Goal: Task Accomplishment & Management: Complete application form

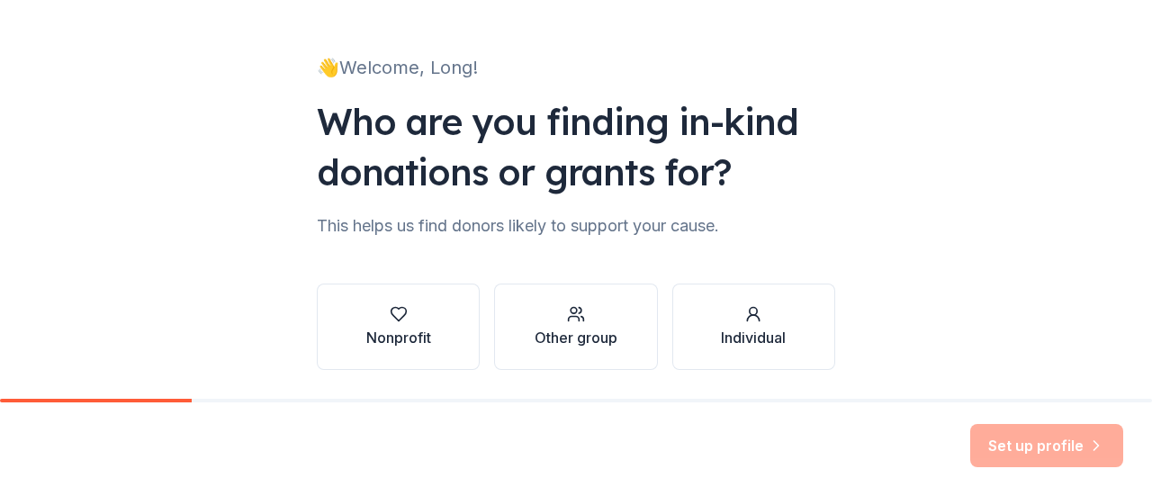
scroll to position [148, 0]
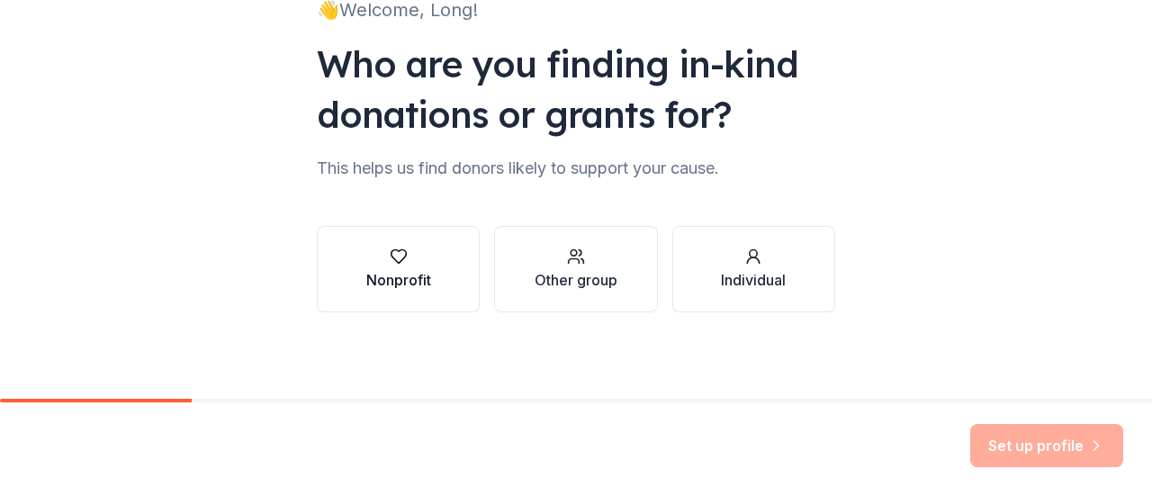
click at [409, 264] on div "button" at bounding box center [398, 257] width 65 height 18
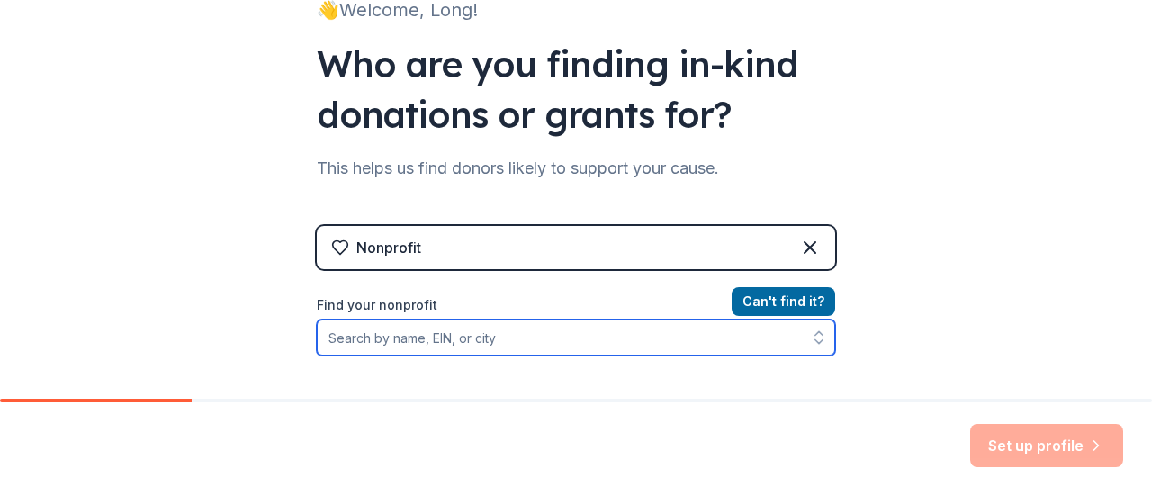
click at [418, 330] on input "Find your nonprofit" at bounding box center [576, 338] width 518 height 36
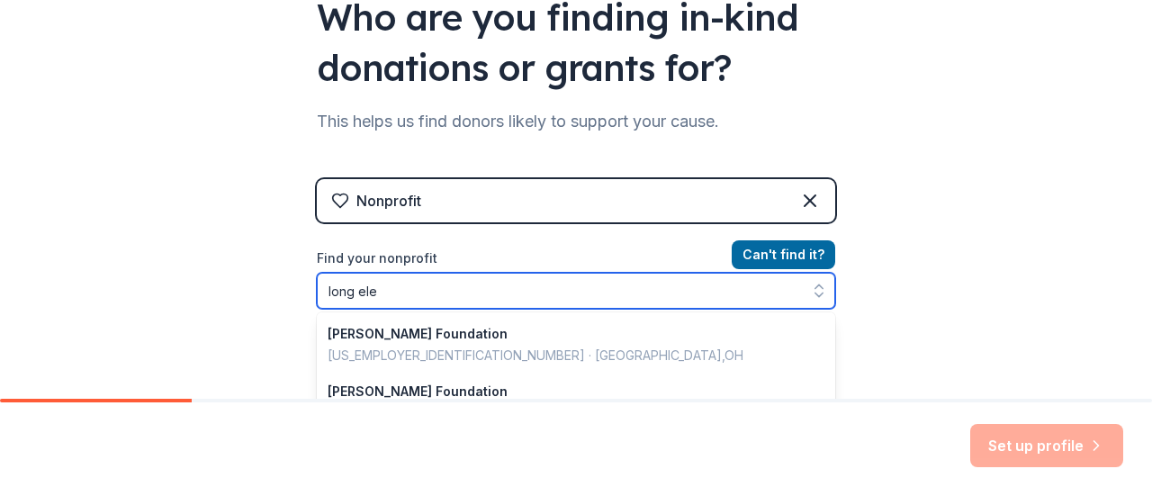
type input "long elem"
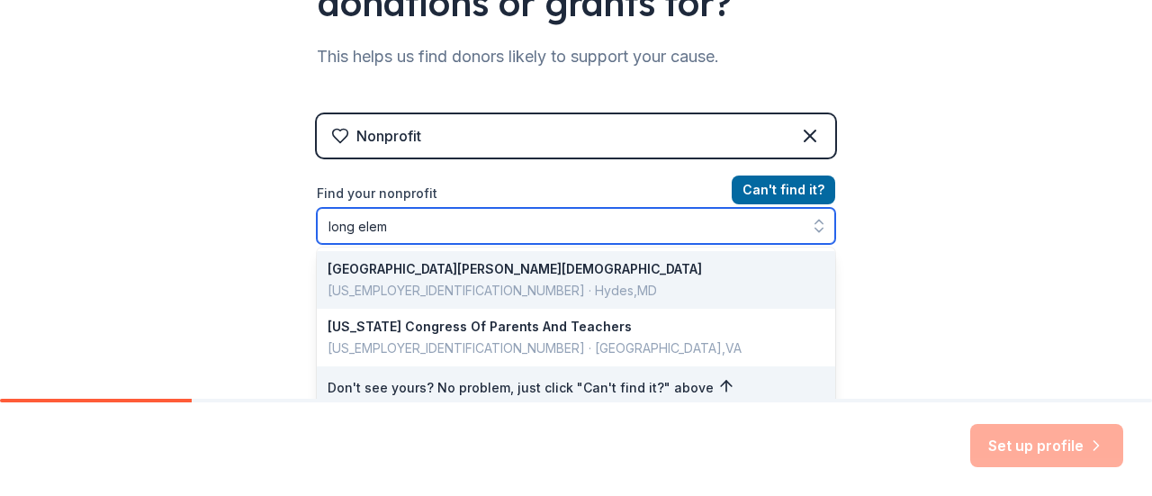
scroll to position [284, 0]
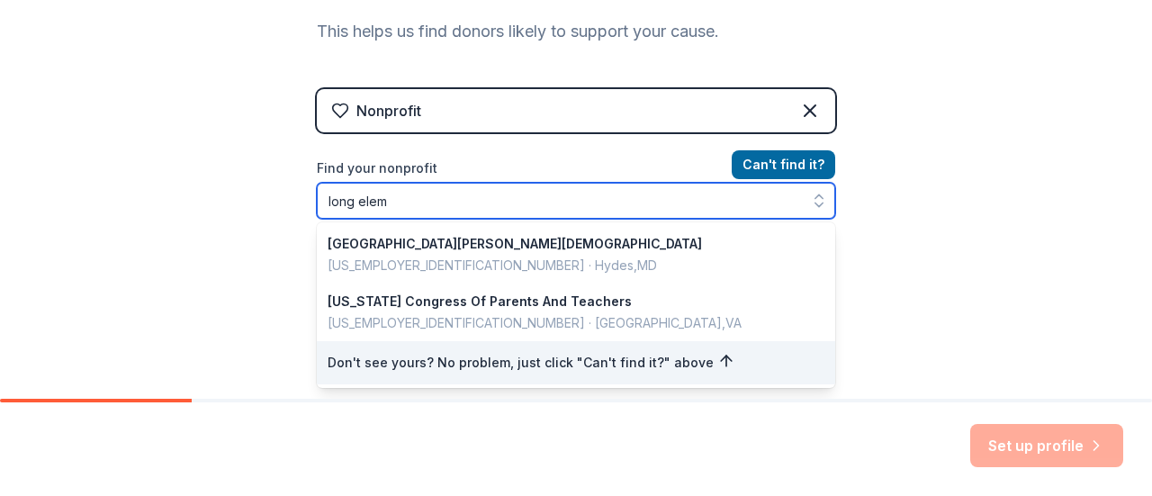
drag, startPoint x: 445, startPoint y: 212, endPoint x: 148, endPoint y: 194, distance: 297.6
click at [148, 194] on div "👋 Welcome, Long! Who are you finding in-kind donations or grants for? This help…" at bounding box center [576, 101] width 1152 height 770
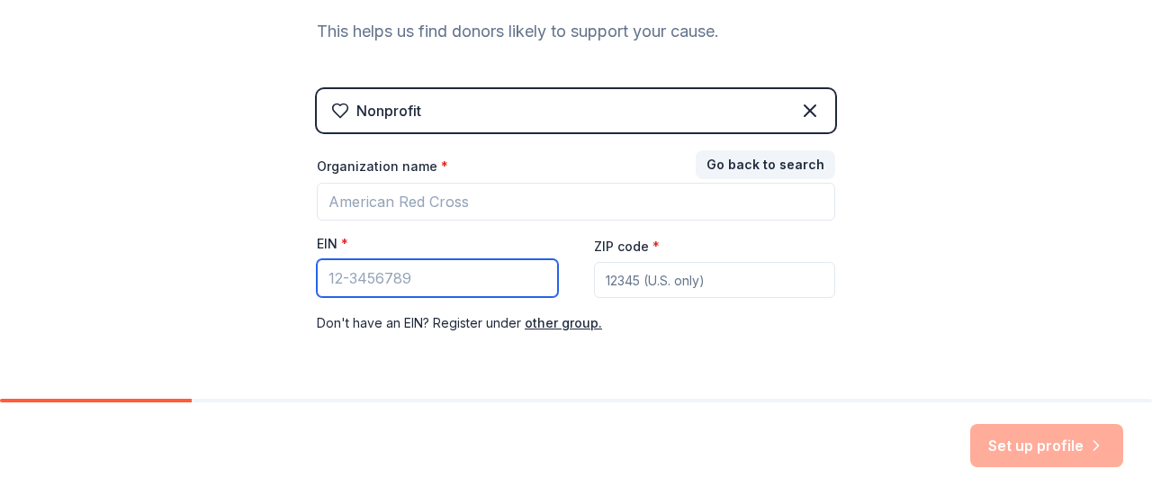
click at [413, 284] on input "EIN *" at bounding box center [437, 278] width 241 height 38
click at [457, 118] on div "Nonprofit" at bounding box center [576, 110] width 518 height 43
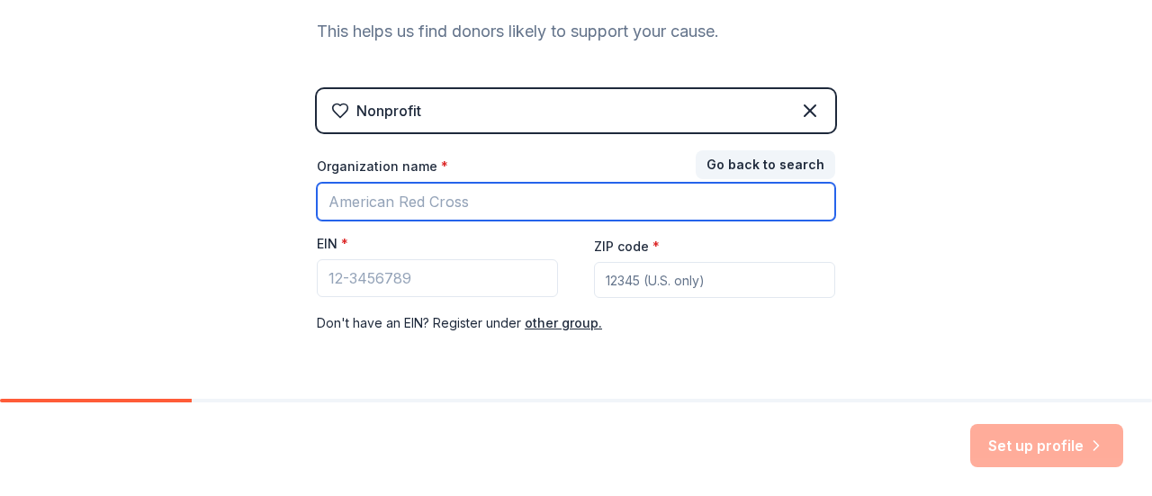
click at [429, 194] on input "Organization name *" at bounding box center [576, 202] width 518 height 38
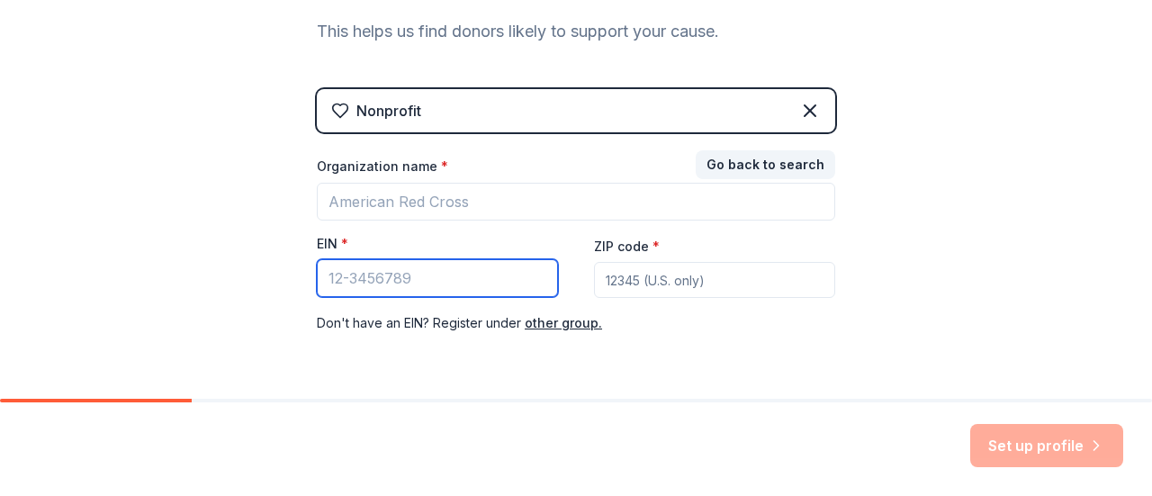
click at [380, 265] on input "EIN *" at bounding box center [437, 278] width 241 height 38
click at [401, 220] on div "Organization name * EIN * ZIP code * Don ' t have an EIN? Register under other …" at bounding box center [576, 246] width 518 height 176
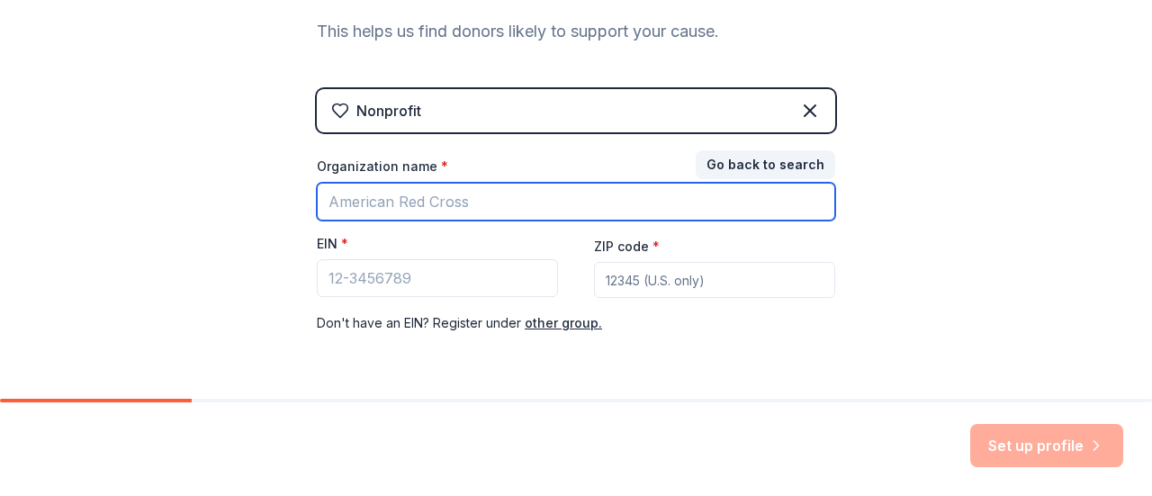
click at [405, 211] on input "Organization name *" at bounding box center [576, 202] width 518 height 38
type input "Long PTO"
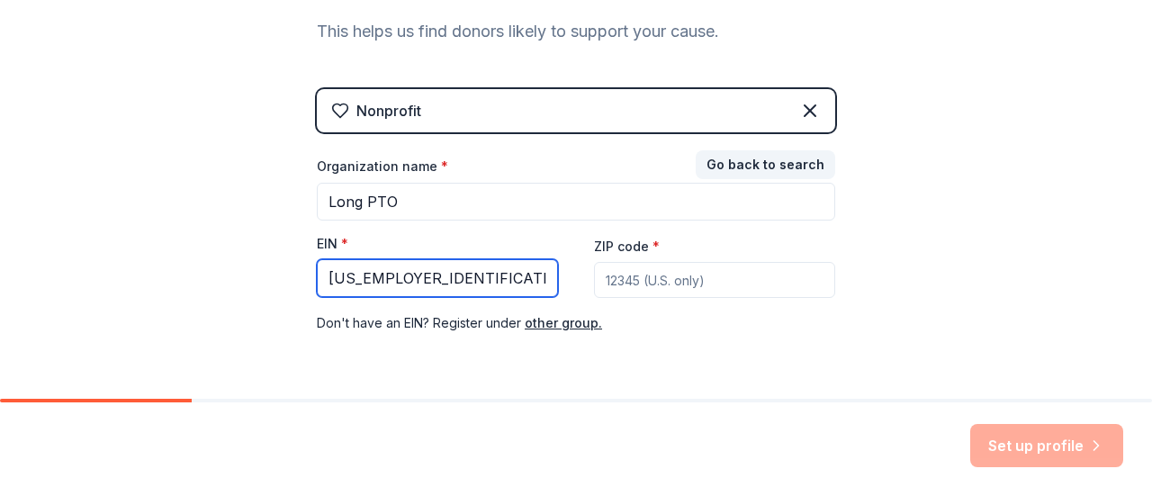
type input "37-1615375"
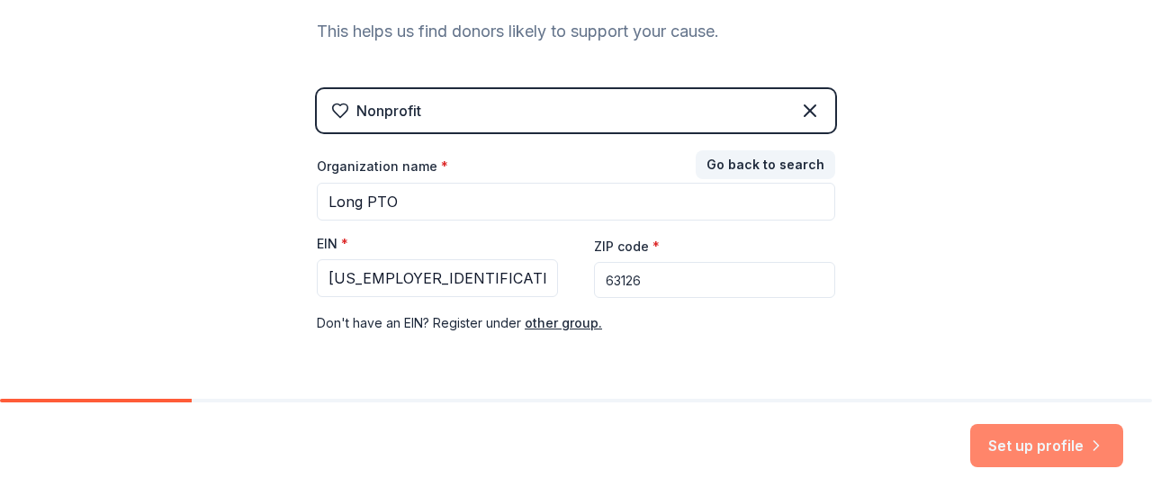
type input "63126"
click at [1015, 442] on button "Set up profile" at bounding box center [1046, 445] width 153 height 43
click at [401, 405] on div "Set up profile" at bounding box center [576, 449] width 1152 height 94
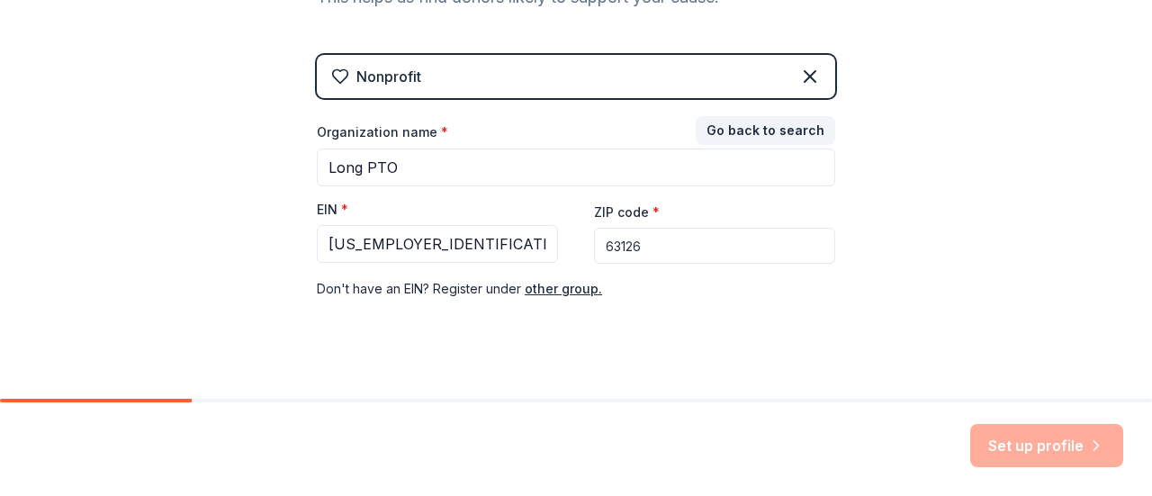
scroll to position [340, 0]
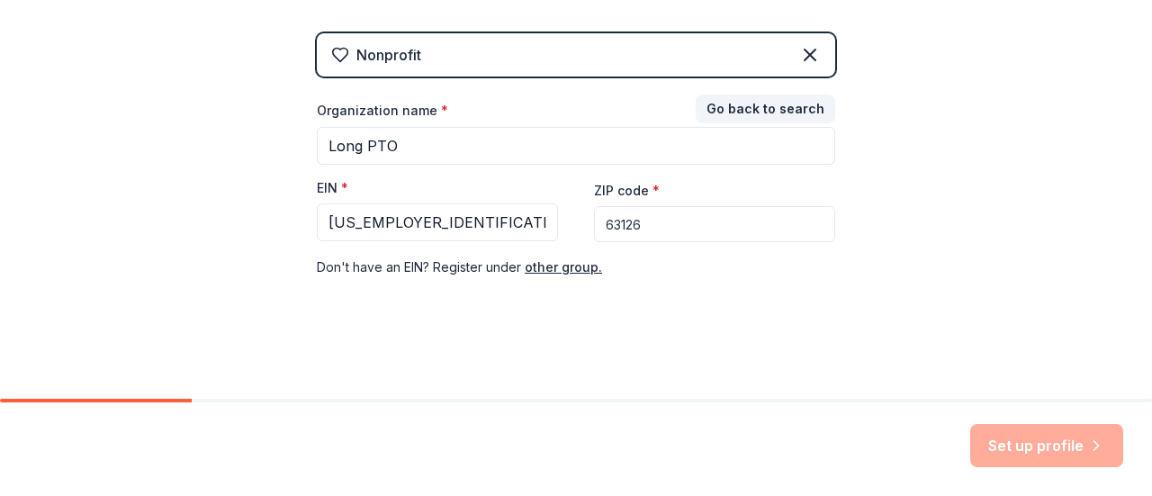
click at [1009, 436] on div "Set up profile" at bounding box center [1046, 445] width 153 height 43
click at [1009, 447] on div "Set up profile" at bounding box center [1046, 445] width 153 height 43
click at [748, 226] on input "63126" at bounding box center [714, 224] width 241 height 36
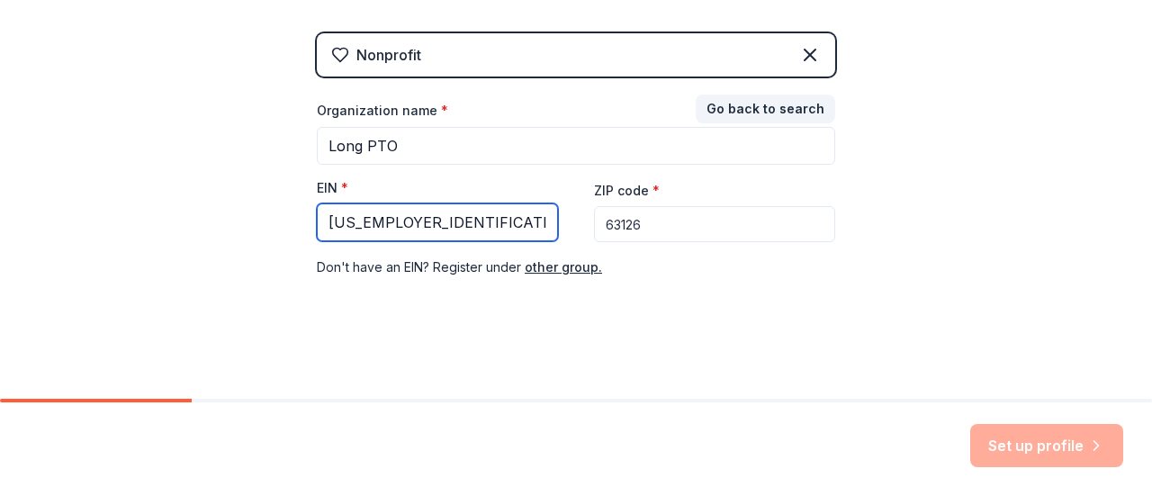
click at [455, 229] on input "37-1615375" at bounding box center [437, 222] width 241 height 38
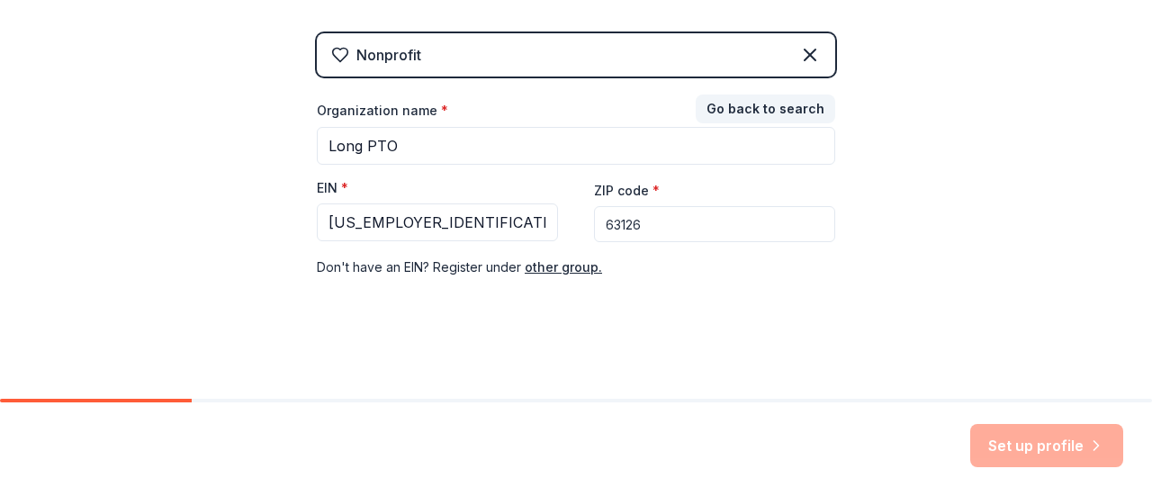
click at [1045, 420] on div "Set up profile" at bounding box center [576, 449] width 1152 height 94
click at [1049, 450] on div "Set up profile" at bounding box center [1046, 445] width 153 height 43
click at [416, 312] on div "👋 Welcome, Long! Who are you finding in-kind donations or grants for? This help…" at bounding box center [576, 30] width 576 height 741
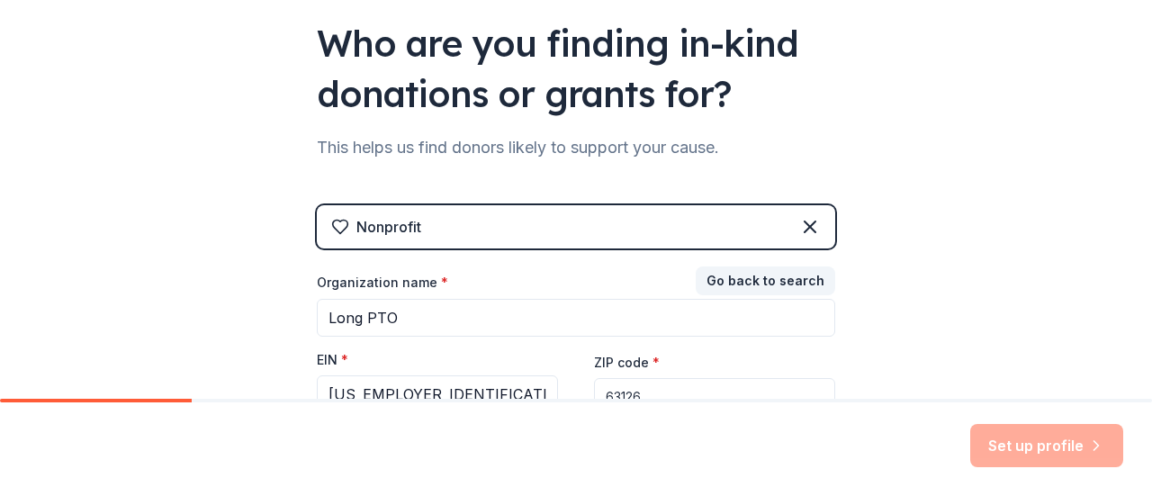
scroll to position [160, 0]
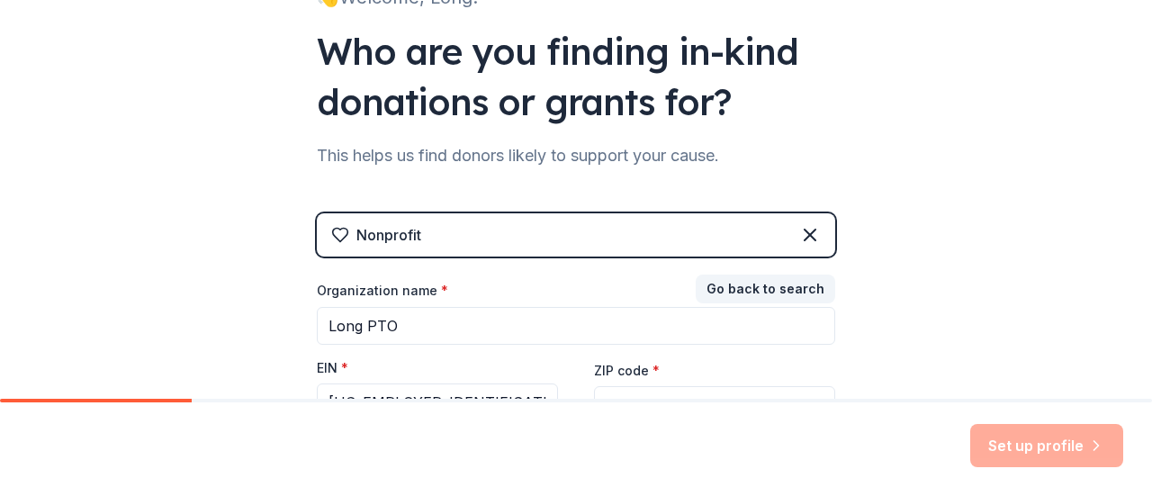
click at [428, 256] on div "Nonprofit Go back to search Organization name * Long PTO EIN * 37-1615375 ZIP c…" at bounding box center [576, 353] width 518 height 281
click at [434, 237] on div "Nonprofit" at bounding box center [576, 234] width 518 height 43
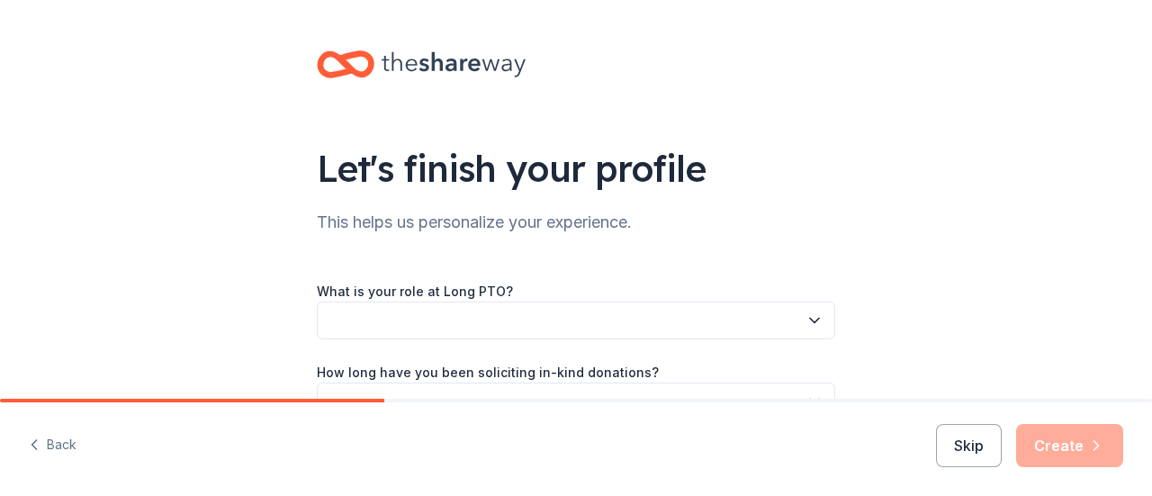
scroll to position [90, 0]
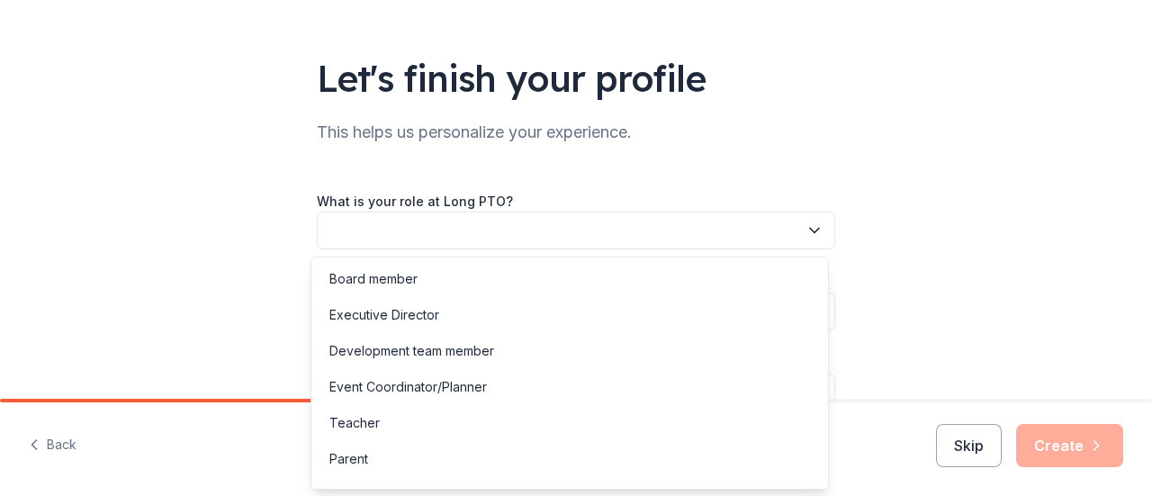
click at [369, 214] on button "button" at bounding box center [576, 231] width 518 height 38
click at [428, 271] on div "Board member" at bounding box center [569, 279] width 509 height 36
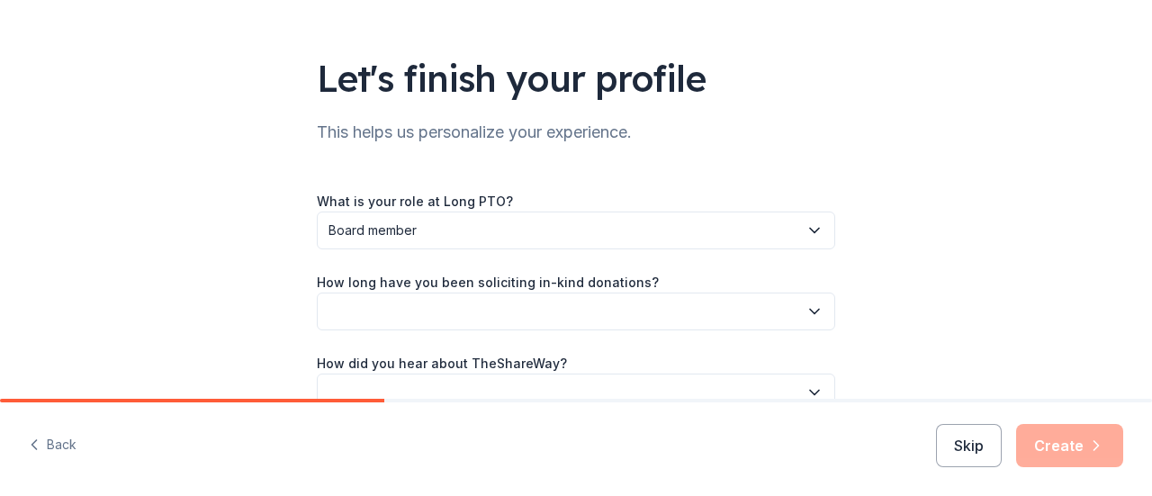
scroll to position [180, 0]
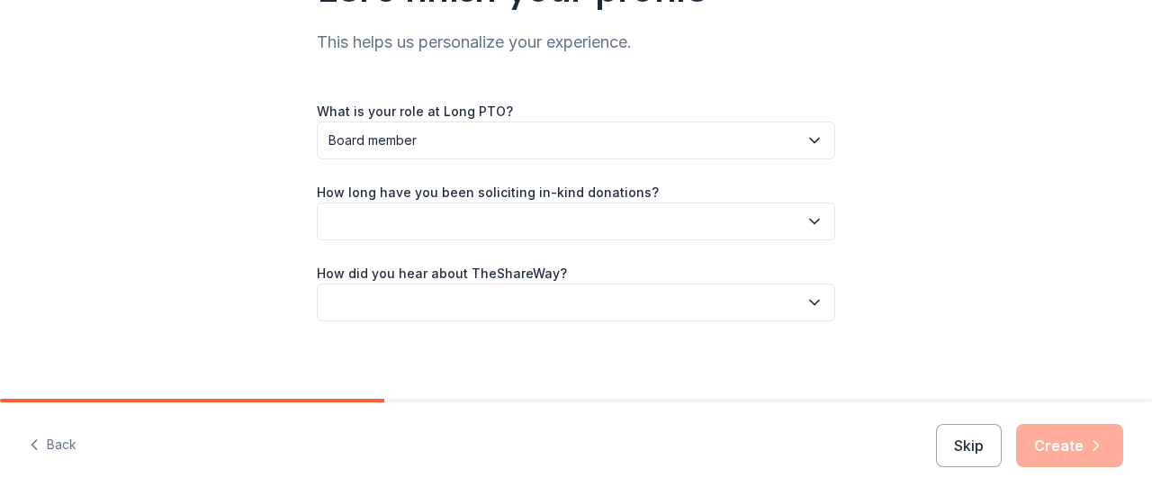
click at [430, 221] on button "button" at bounding box center [576, 222] width 518 height 38
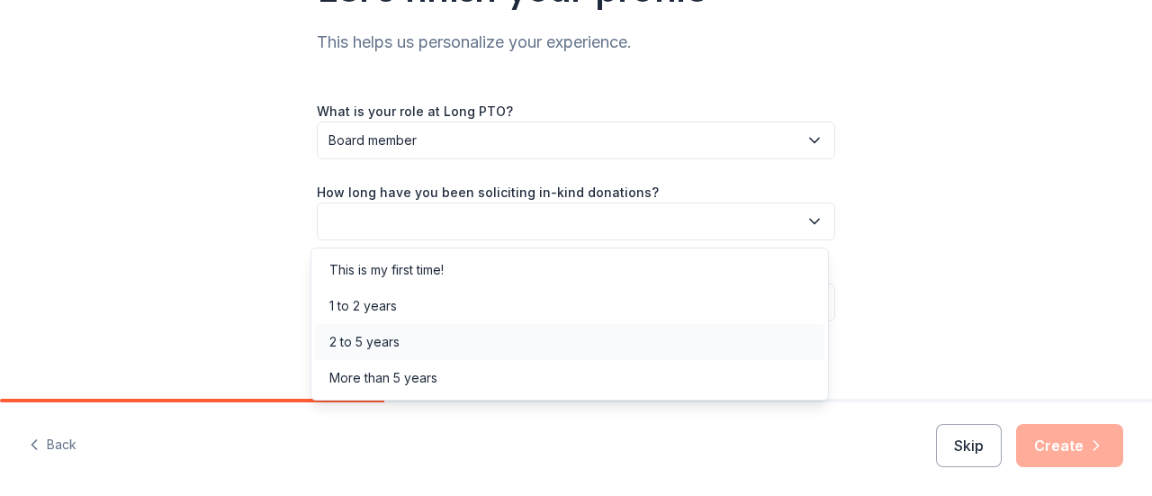
click at [397, 348] on div "2 to 5 years" at bounding box center [364, 342] width 70 height 22
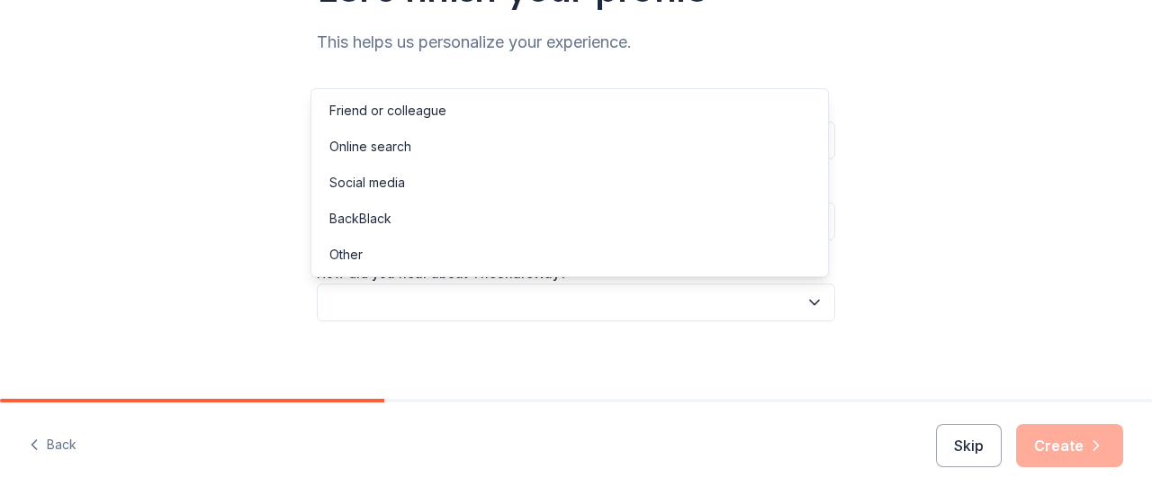
click at [420, 302] on button "button" at bounding box center [576, 303] width 518 height 38
click at [388, 163] on div "Online search" at bounding box center [569, 147] width 509 height 36
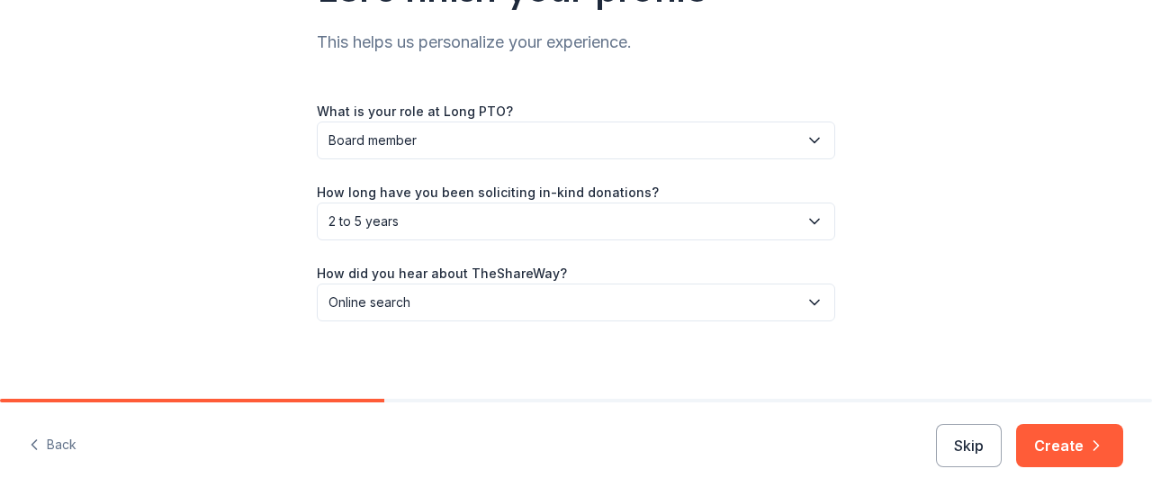
scroll to position [189, 0]
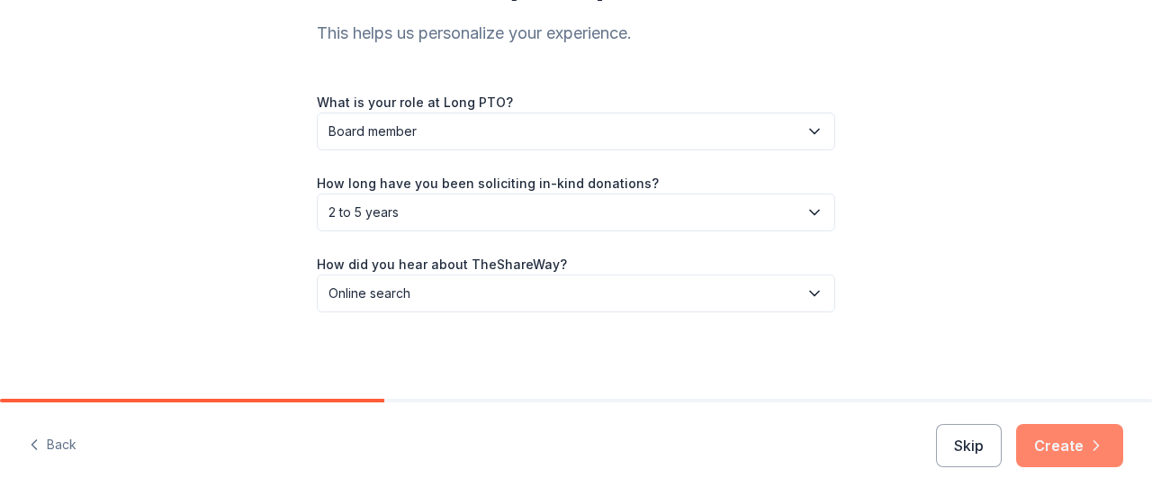
click at [1085, 441] on button "Create" at bounding box center [1069, 445] width 107 height 43
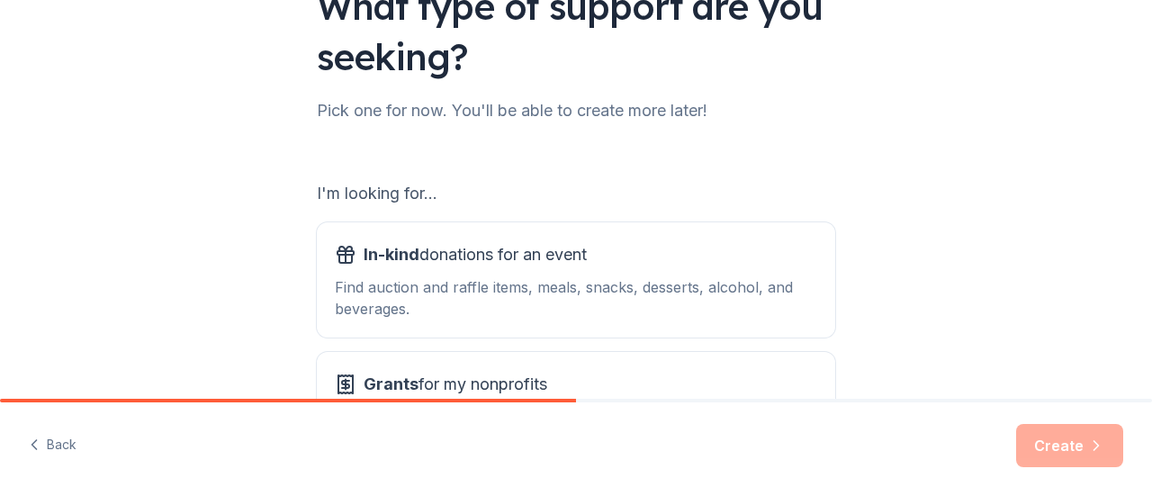
scroll to position [180, 0]
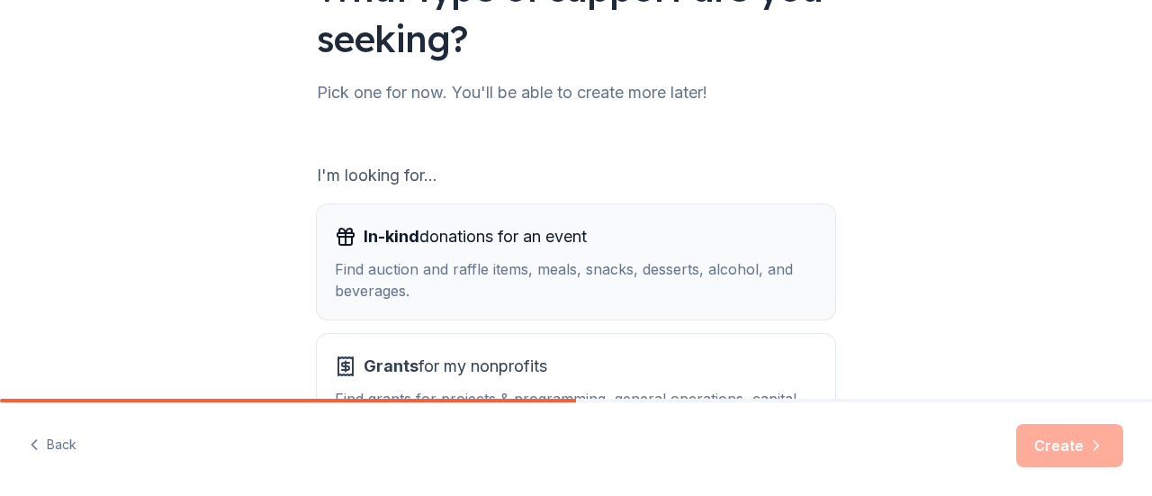
click at [547, 272] on div "Find auction and raffle items, meals, snacks, desserts, alcohol, and beverages." at bounding box center [576, 279] width 482 height 43
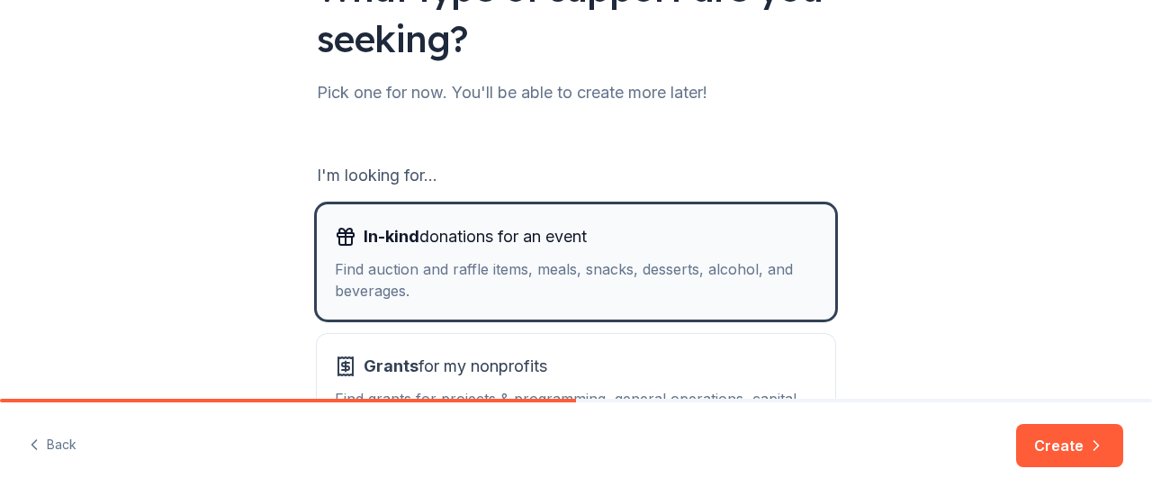
scroll to position [328, 0]
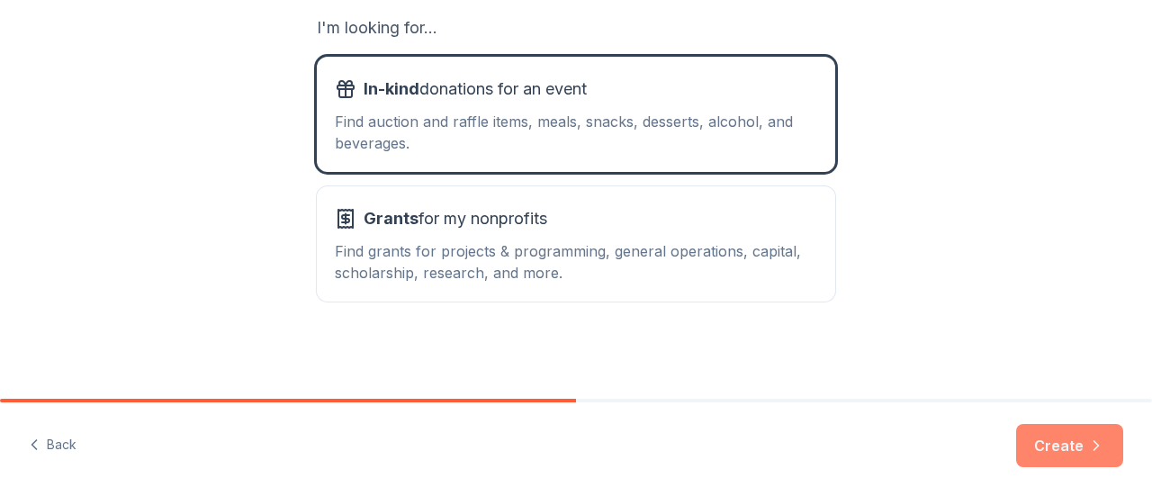
click at [1046, 451] on button "Create" at bounding box center [1069, 445] width 107 height 43
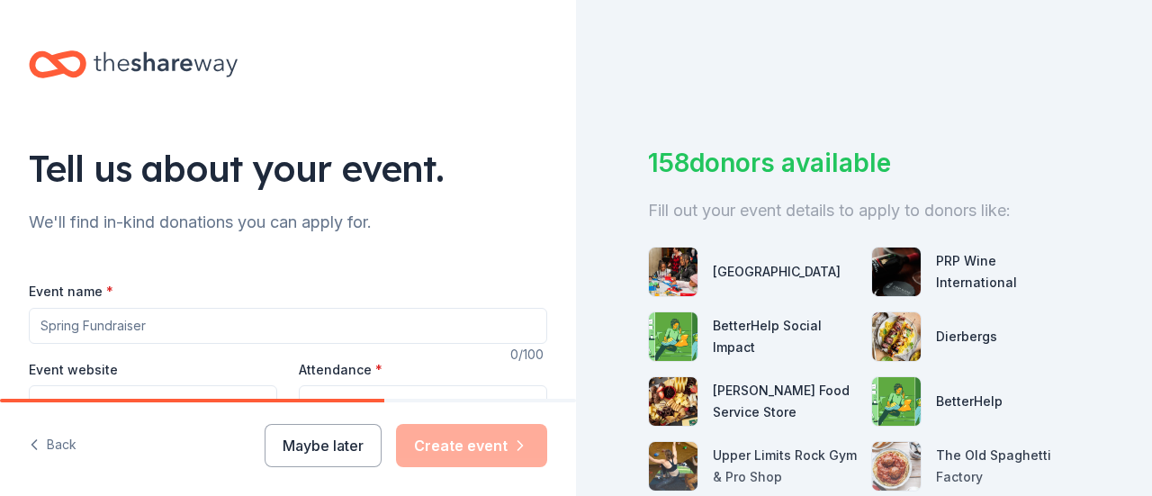
click at [152, 327] on input "Event name *" at bounding box center [288, 326] width 518 height 36
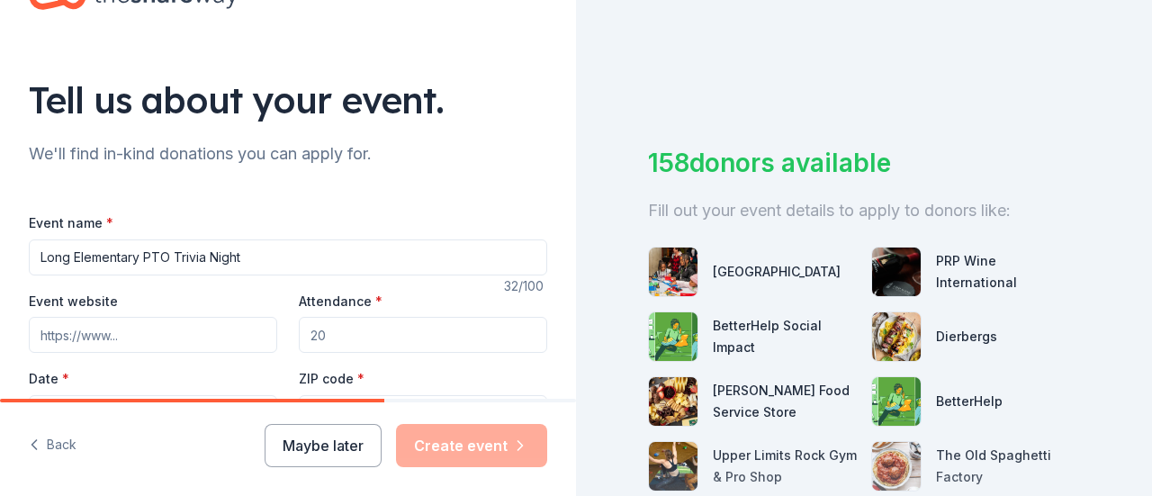
scroll to position [180, 0]
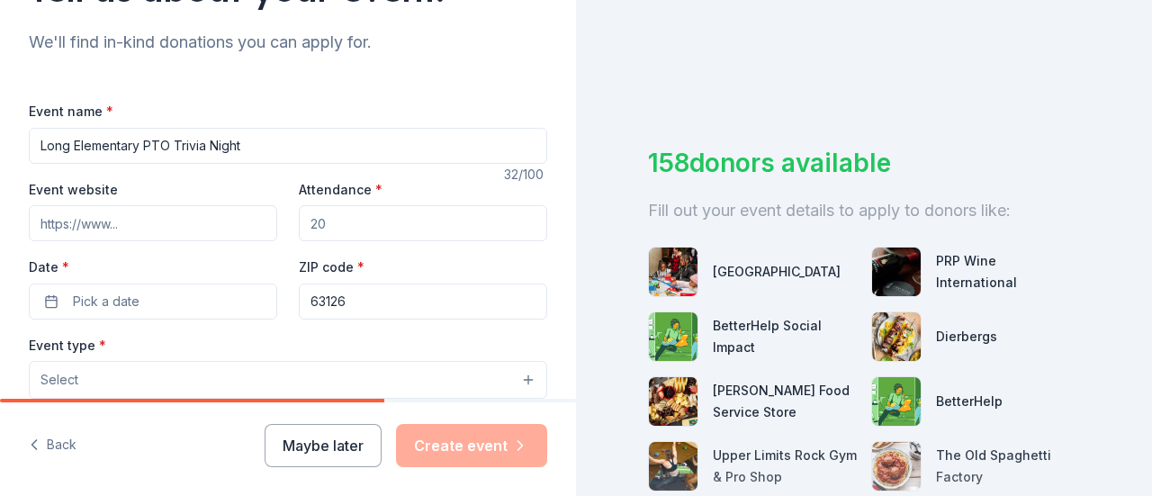
type input "Long Elementary PTO Trivia Night"
click at [148, 218] on input "Event website" at bounding box center [153, 223] width 248 height 36
paste input "[URL][DOMAIN_NAME]"
type input "[URL][DOMAIN_NAME]"
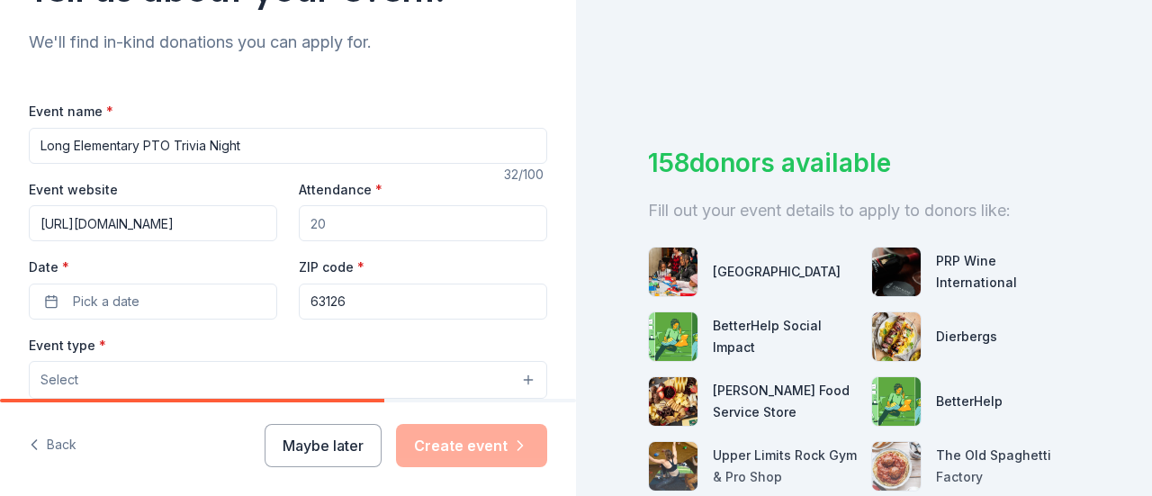
scroll to position [0, 0]
click at [317, 224] on input "Attendance *" at bounding box center [423, 223] width 248 height 36
drag, startPoint x: 330, startPoint y: 220, endPoint x: 0, endPoint y: 222, distance: 330.4
click at [0, 222] on div "Tell us about your event. We'll find in-kind donations you can apply for. Event…" at bounding box center [288, 419] width 576 height 1198
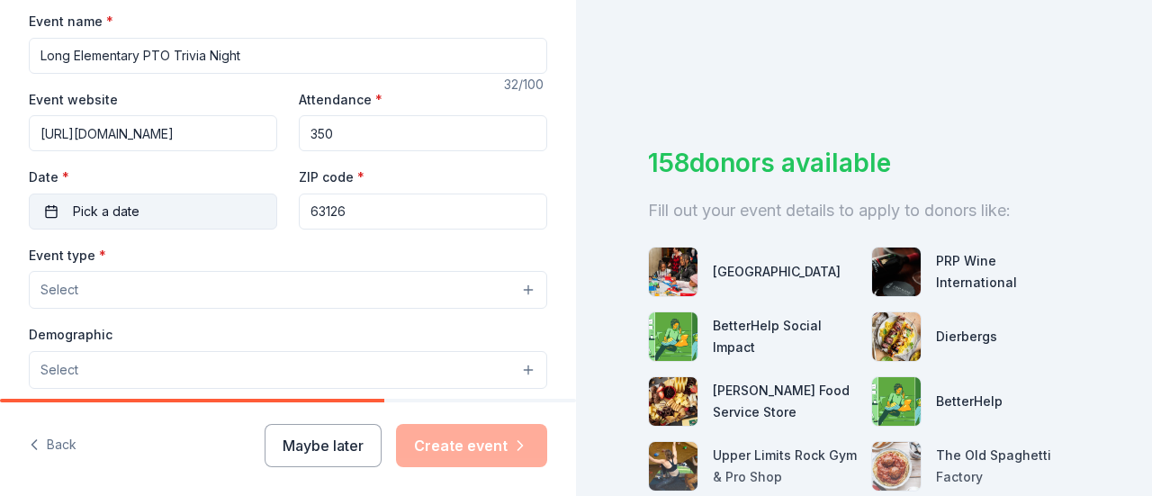
type input "350"
click at [121, 194] on button "Pick a date" at bounding box center [153, 212] width 248 height 36
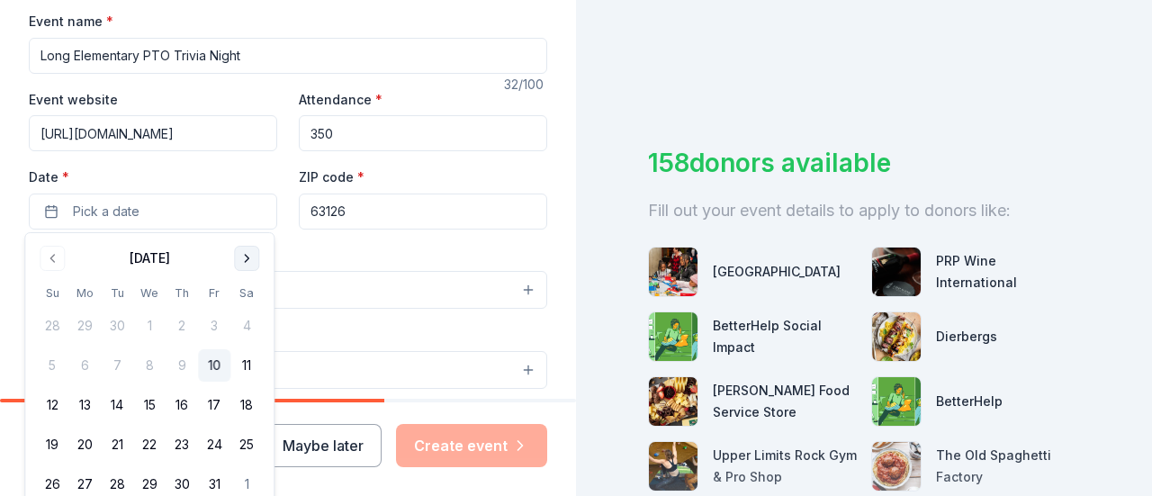
click at [239, 252] on button "Go to next month" at bounding box center [246, 258] width 25 height 25
click at [239, 251] on button "Go to next month" at bounding box center [246, 258] width 25 height 25
click at [206, 411] on button "16" at bounding box center [214, 405] width 32 height 32
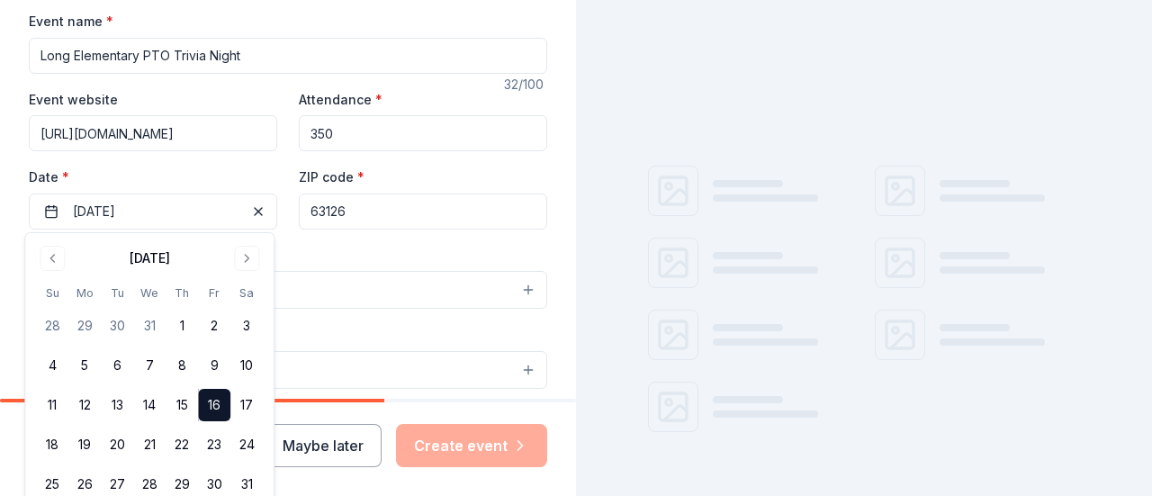
click at [289, 262] on div "Event type * Select" at bounding box center [288, 277] width 518 height 66
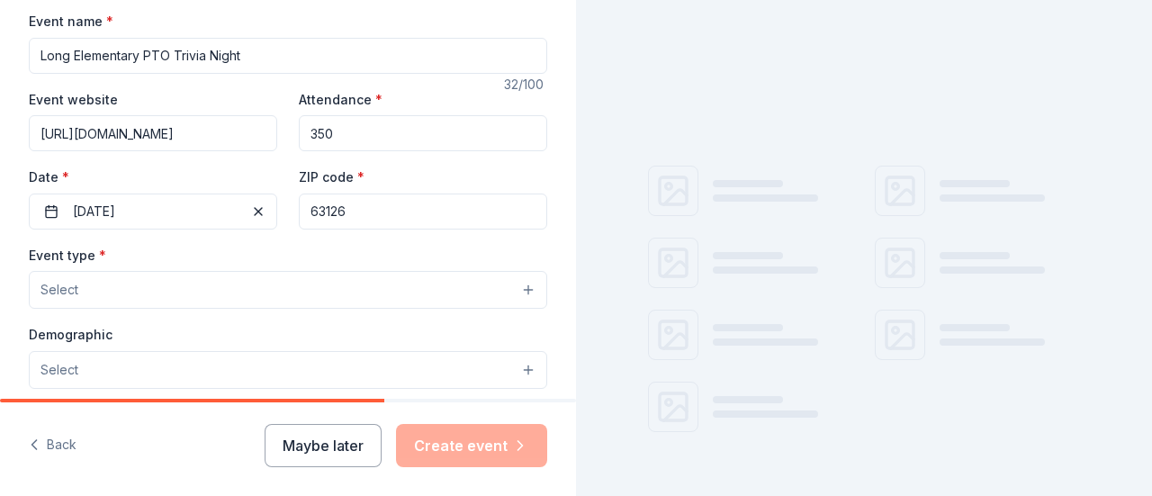
click at [230, 284] on button "Select" at bounding box center [288, 290] width 518 height 38
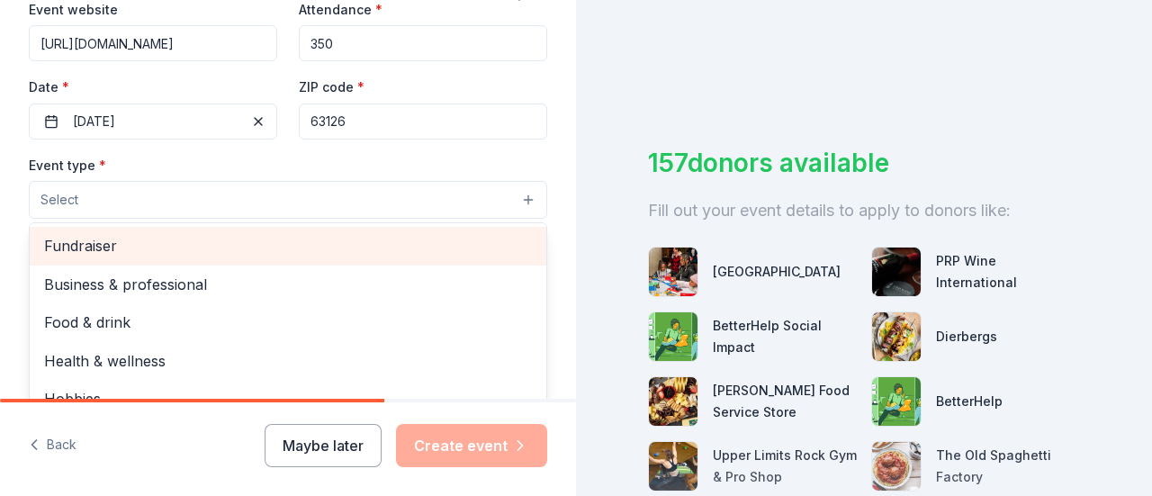
click at [230, 241] on span "Fundraiser" at bounding box center [288, 245] width 488 height 23
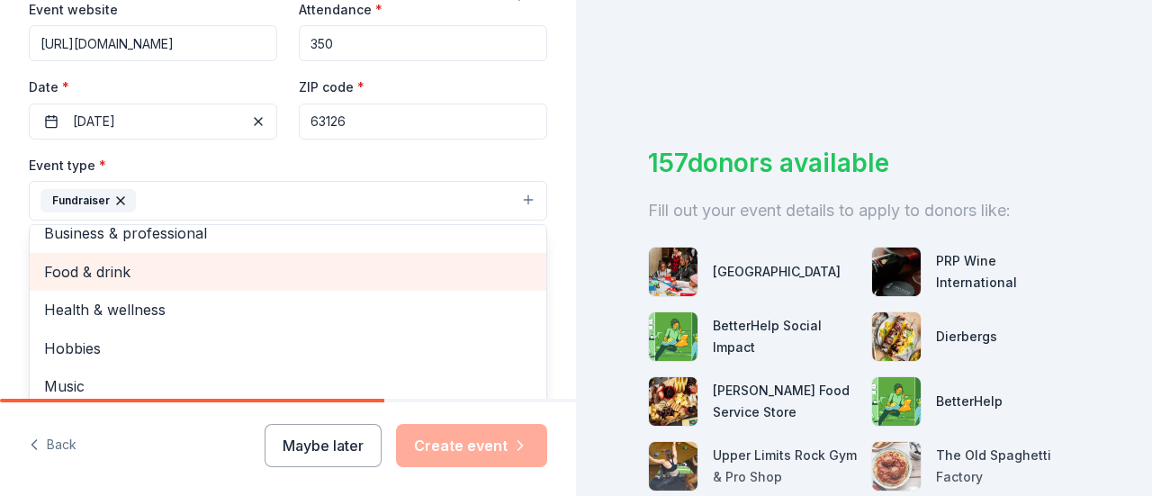
scroll to position [22, 0]
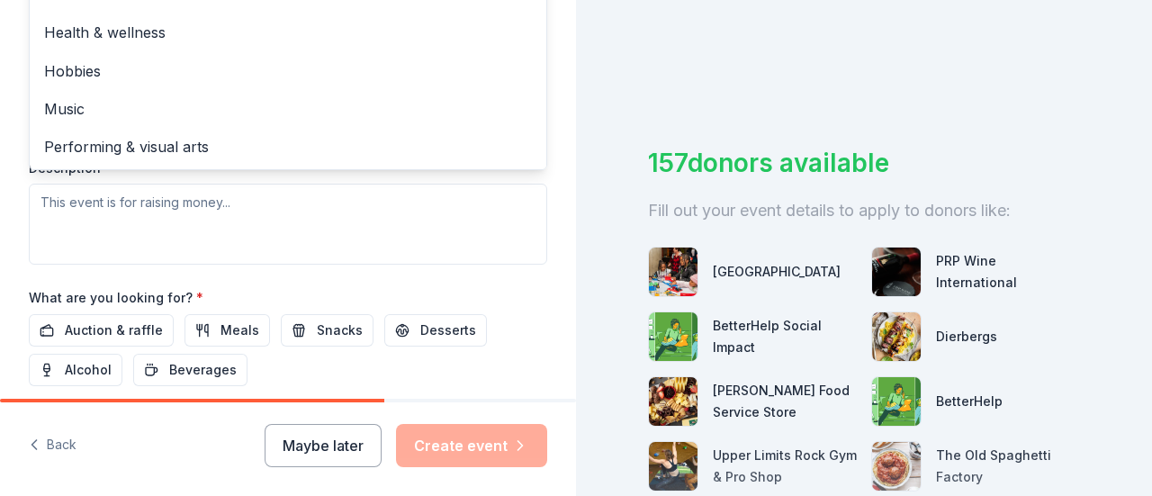
click at [391, 239] on div "Event type * Fundraiser Business & professional Food & drink Health & wellness …" at bounding box center [288, 74] width 518 height 381
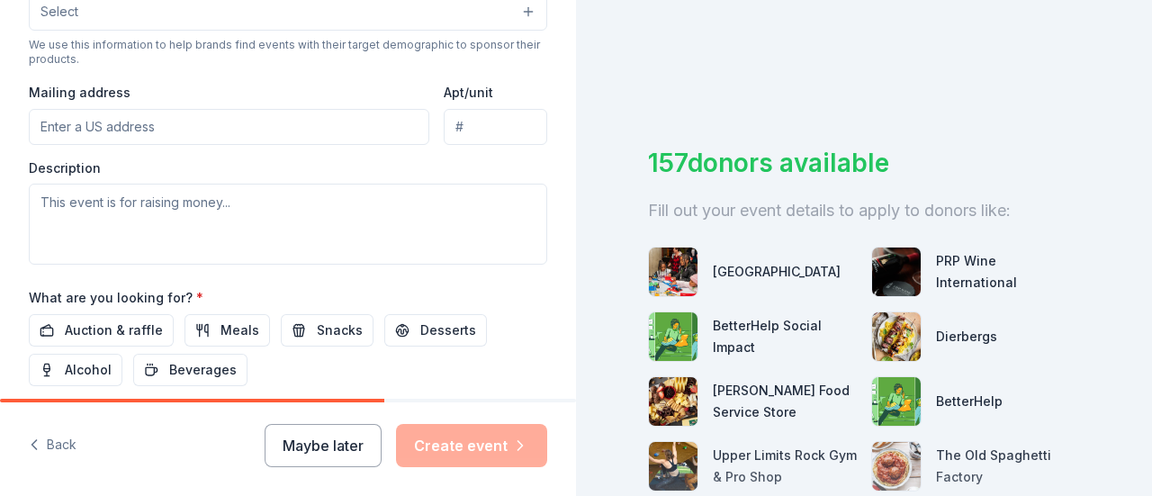
scroll to position [360, 0]
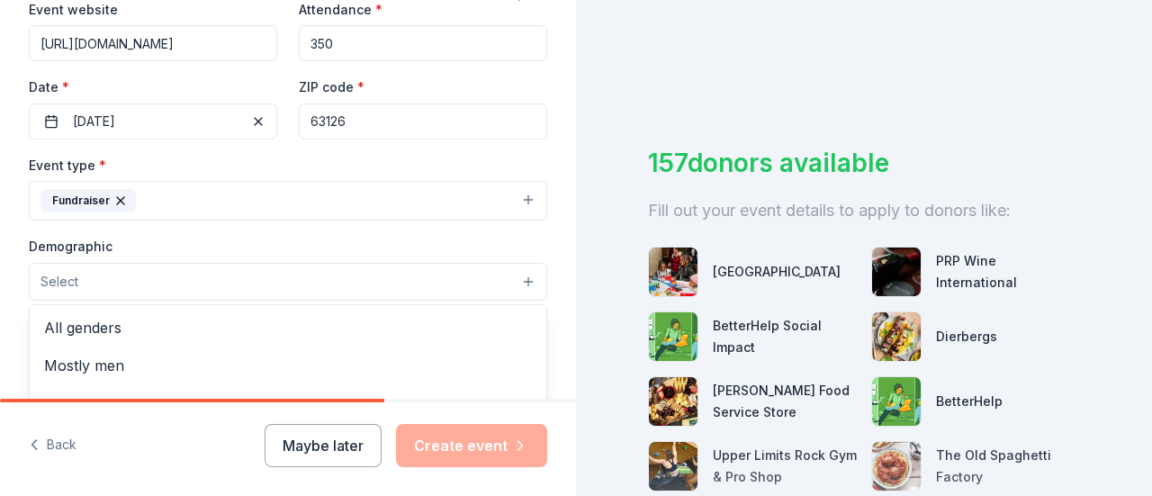
click at [268, 280] on button "Select" at bounding box center [288, 282] width 518 height 38
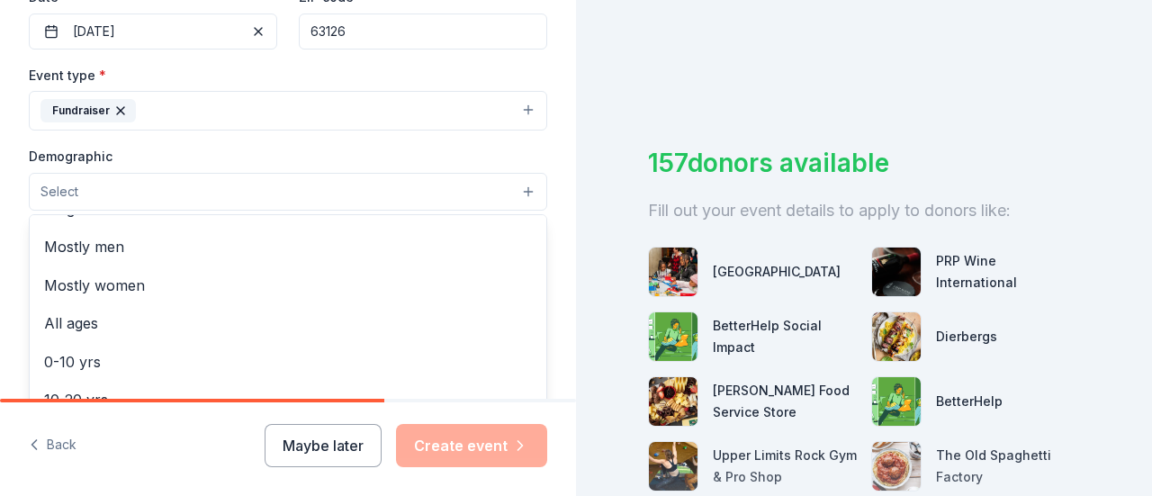
scroll to position [0, 0]
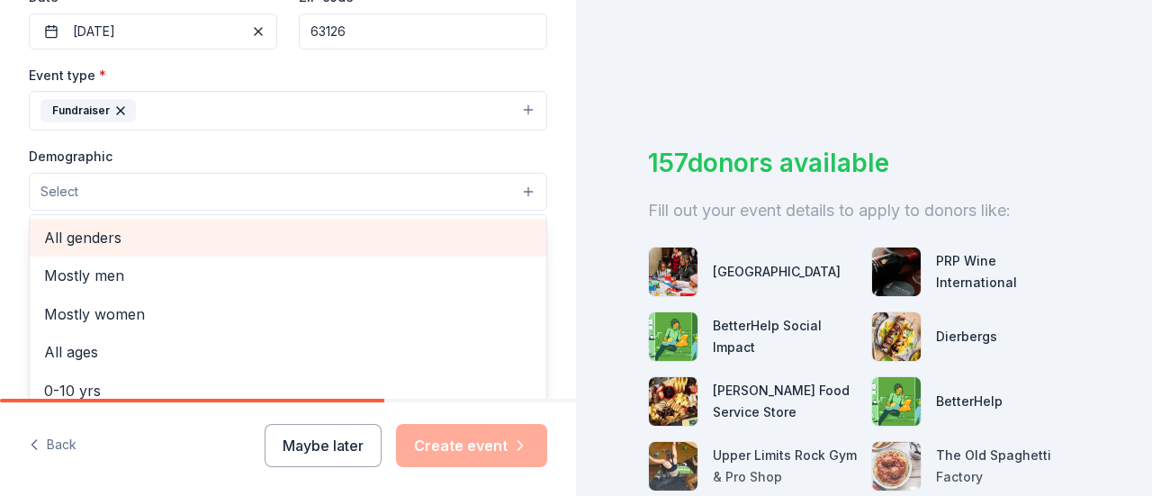
click at [183, 242] on span "All genders" at bounding box center [288, 237] width 488 height 23
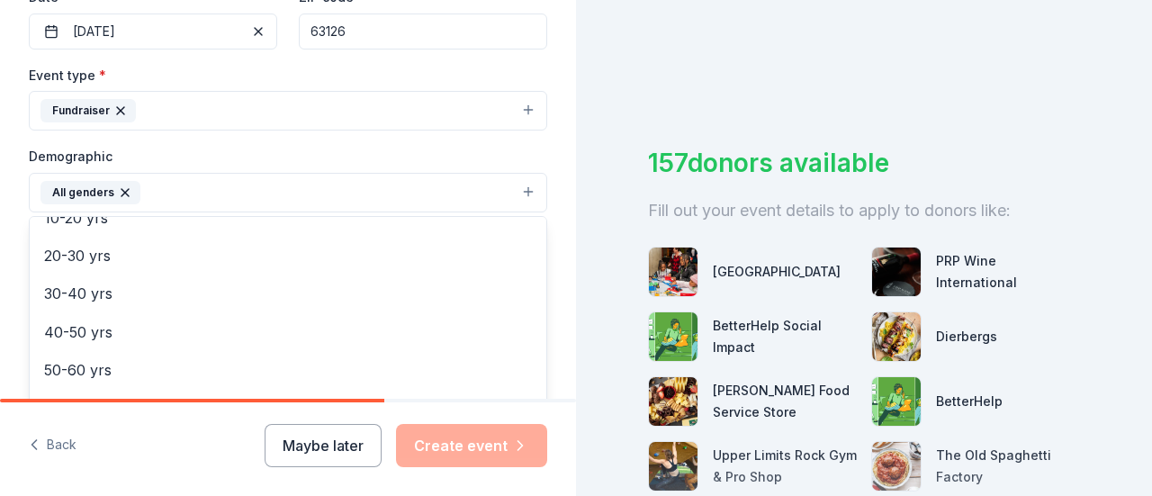
scroll to position [180, 0]
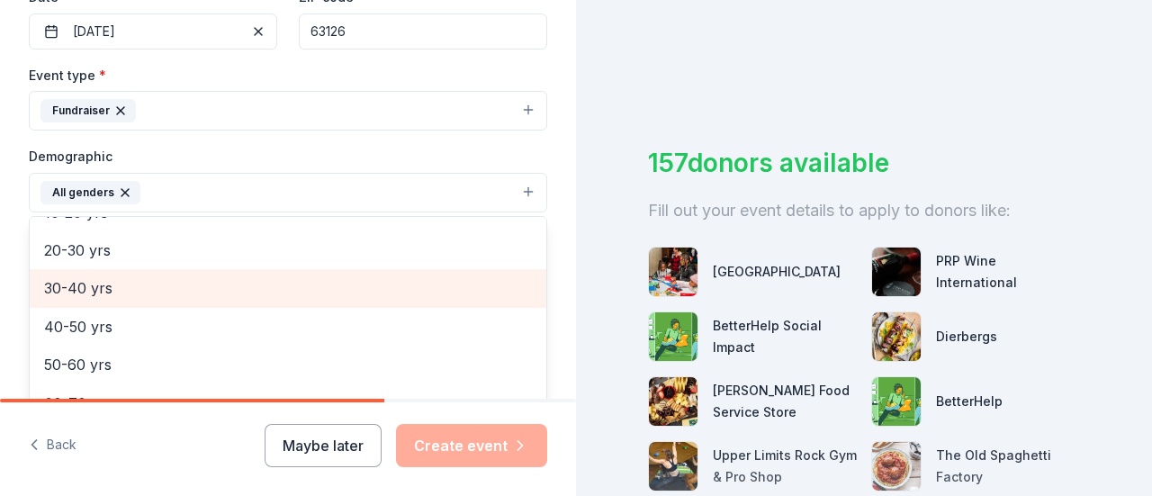
click at [129, 293] on span "30-40 yrs" at bounding box center [288, 287] width 488 height 23
click at [128, 294] on span "40-50 yrs" at bounding box center [288, 287] width 488 height 23
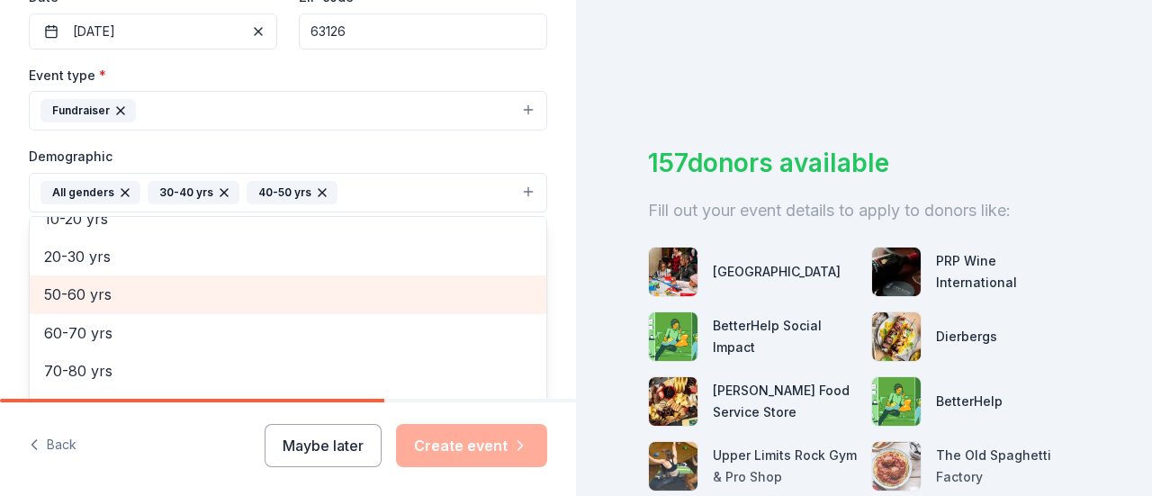
click at [128, 302] on span "50-60 yrs" at bounding box center [288, 294] width 488 height 23
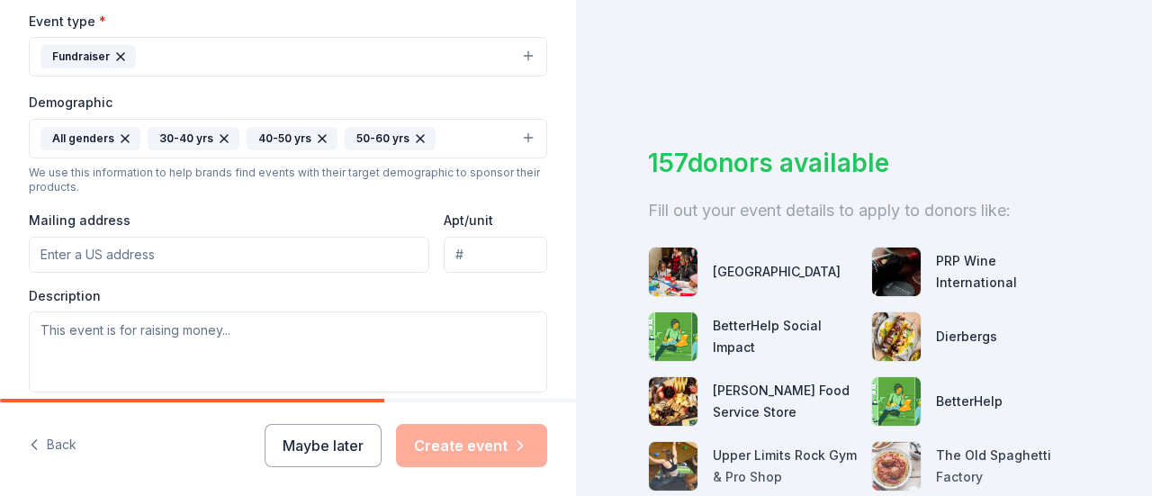
scroll to position [529, 0]
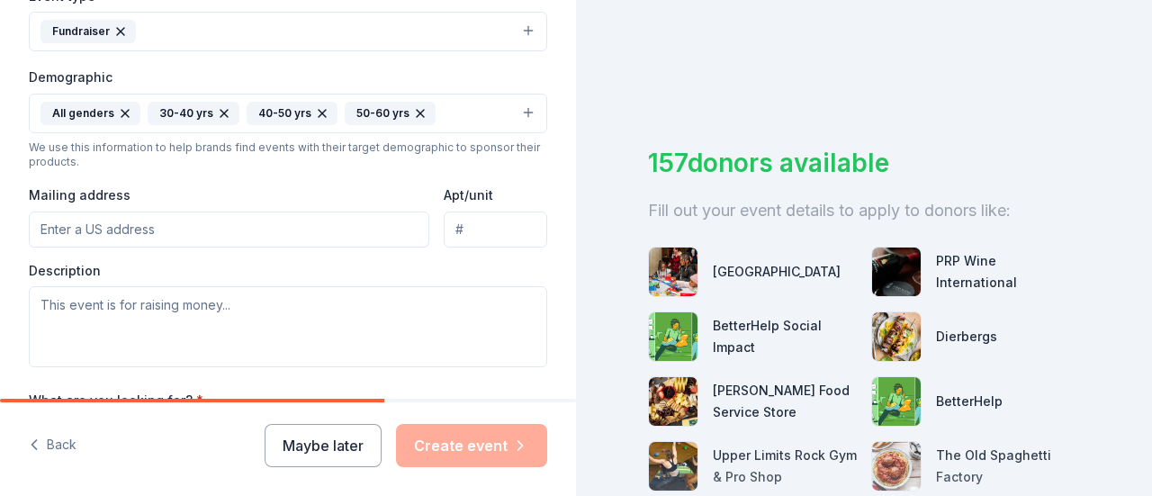
click at [149, 231] on input "Mailing address" at bounding box center [229, 230] width 401 height 36
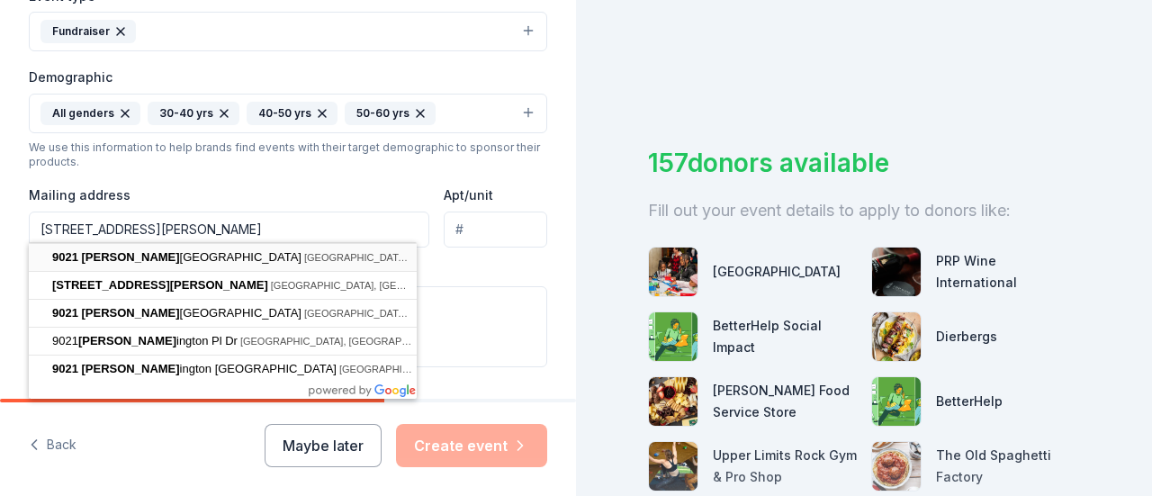
type input "9021 Sappington Road, St. Louis, MO, 63126"
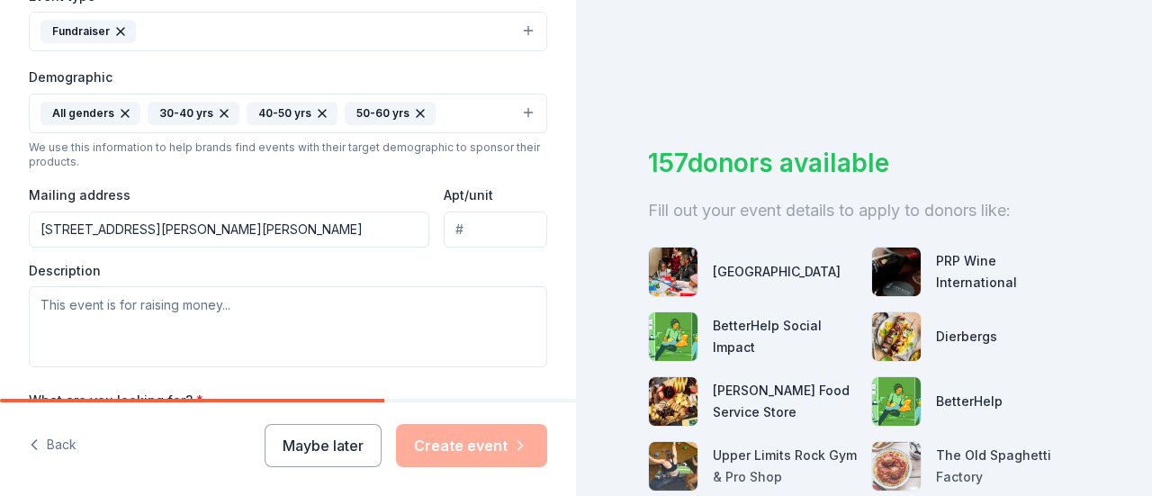
scroll to position [619, 0]
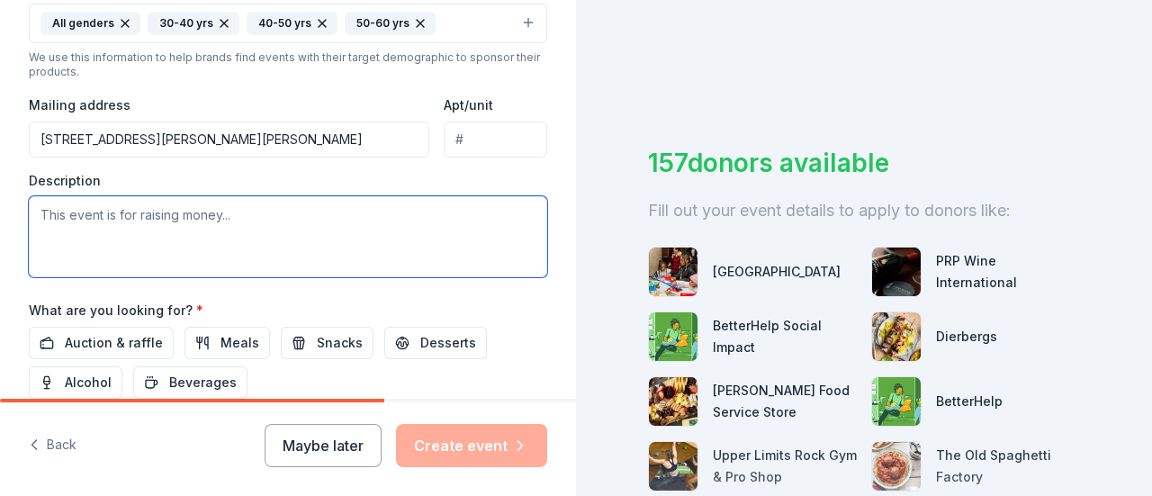
click at [207, 237] on textarea at bounding box center [288, 236] width 518 height 81
click at [365, 238] on textarea at bounding box center [288, 236] width 518 height 81
paste textarea "We are excited to announce our annual Trivia Night on [DATE], at [GEOGRAPHIC_DA…"
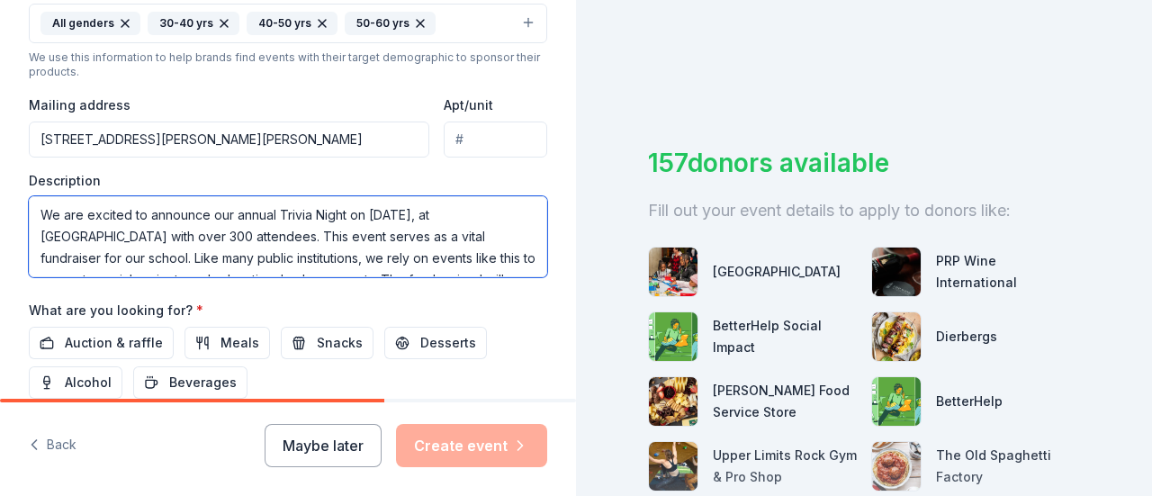
scroll to position [54, 0]
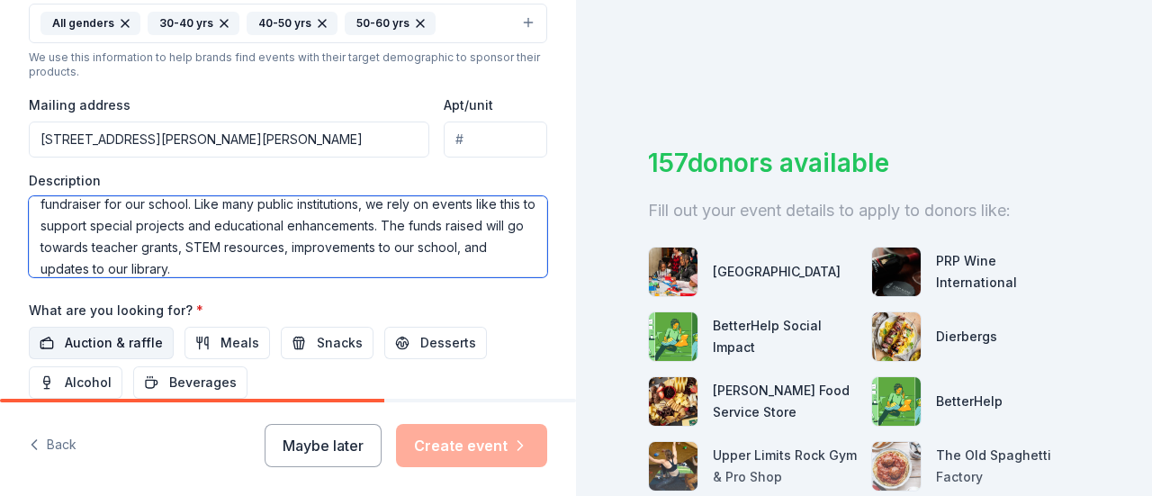
type textarea "We are excited to announce our annual Trivia Night on [DATE], at [GEOGRAPHIC_DA…"
click at [126, 336] on span "Auction & raffle" at bounding box center [114, 343] width 98 height 22
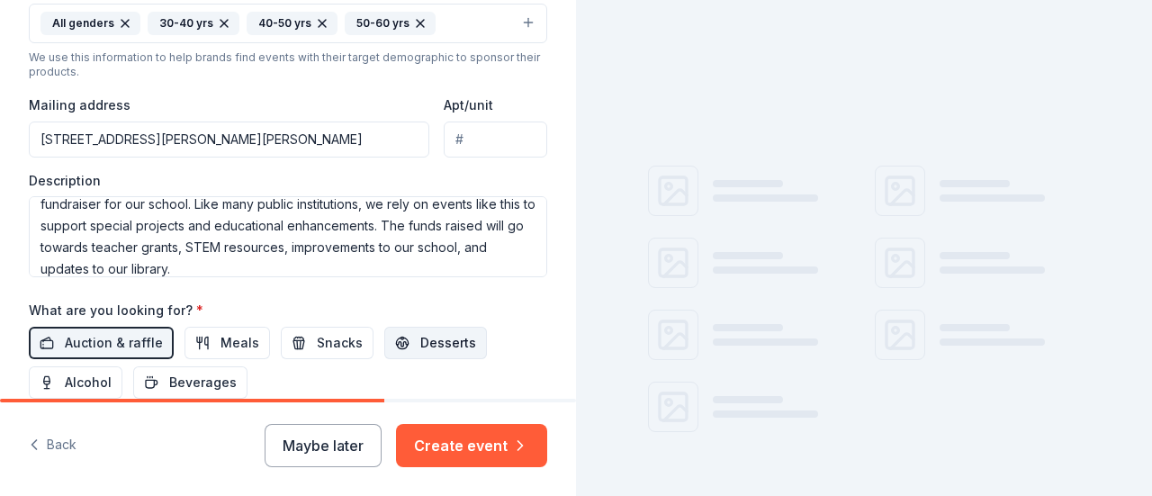
scroll to position [709, 0]
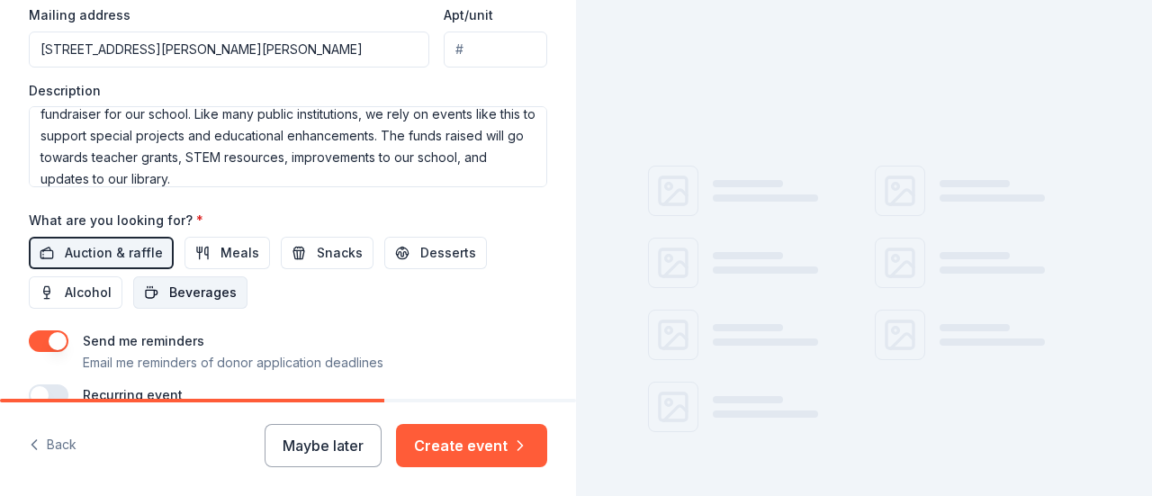
click at [221, 293] on span "Beverages" at bounding box center [203, 293] width 68 height 22
click at [86, 282] on span "Alcohol" at bounding box center [88, 293] width 47 height 22
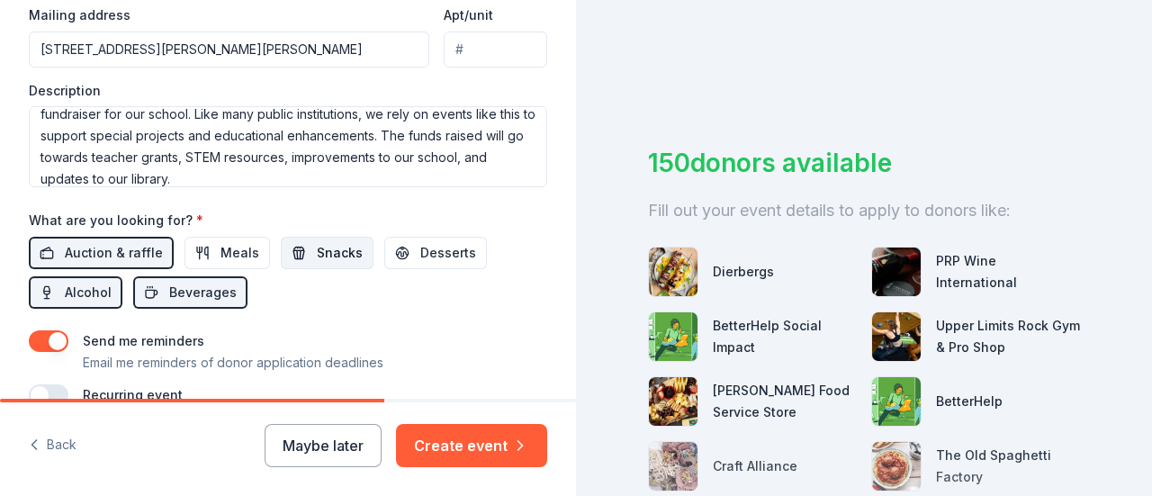
click at [317, 244] on span "Snacks" at bounding box center [340, 253] width 46 height 22
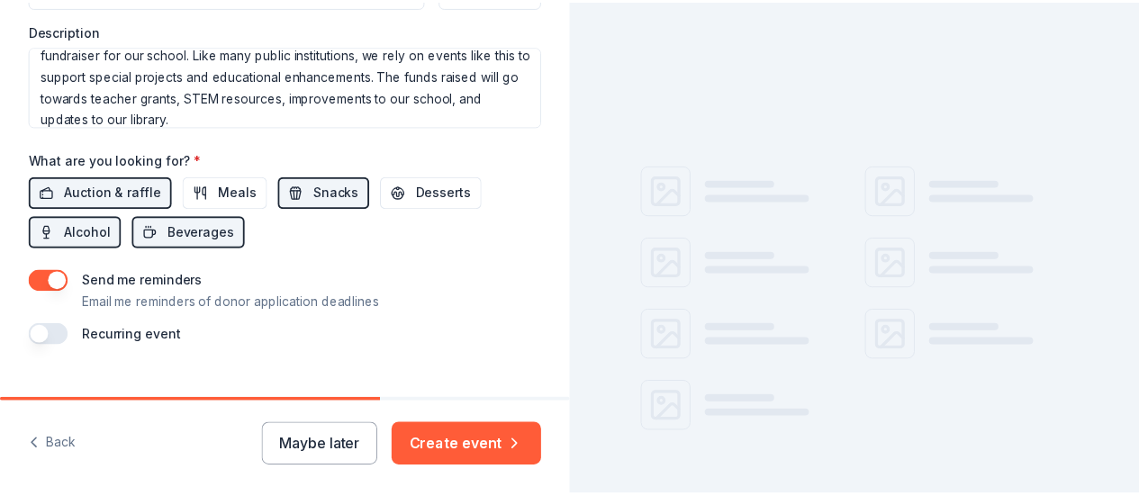
scroll to position [798, 0]
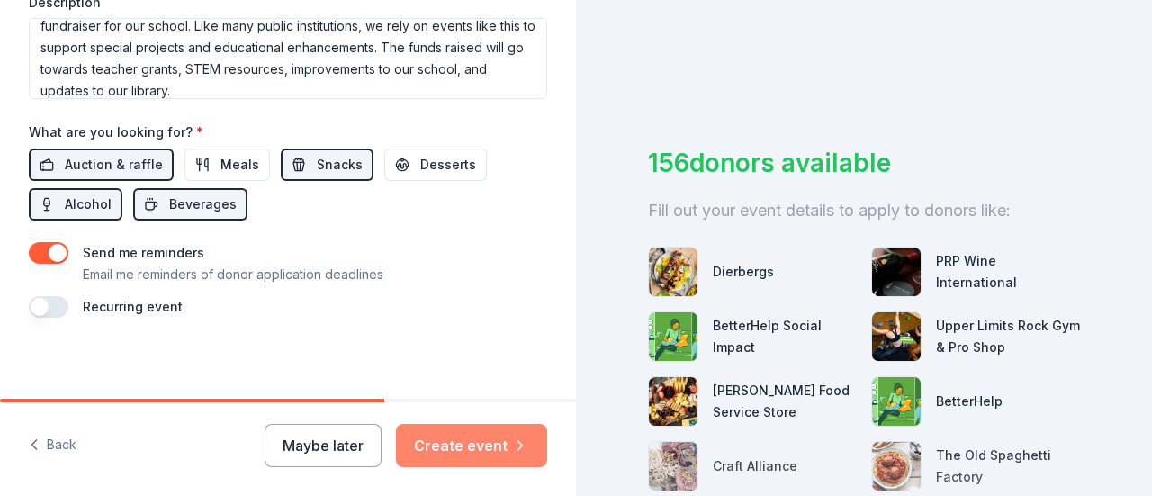
click at [460, 440] on button "Create event" at bounding box center [471, 445] width 151 height 43
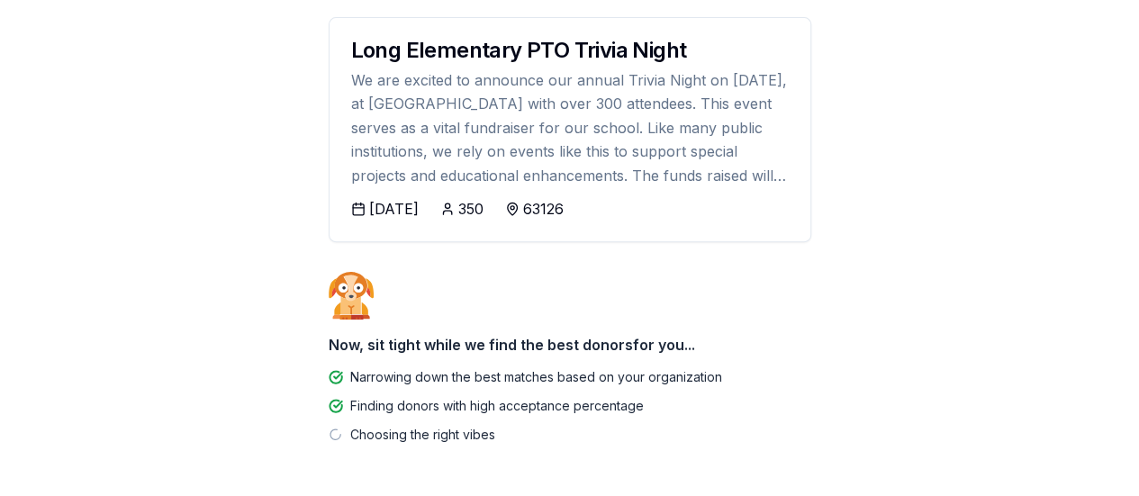
scroll to position [338, 0]
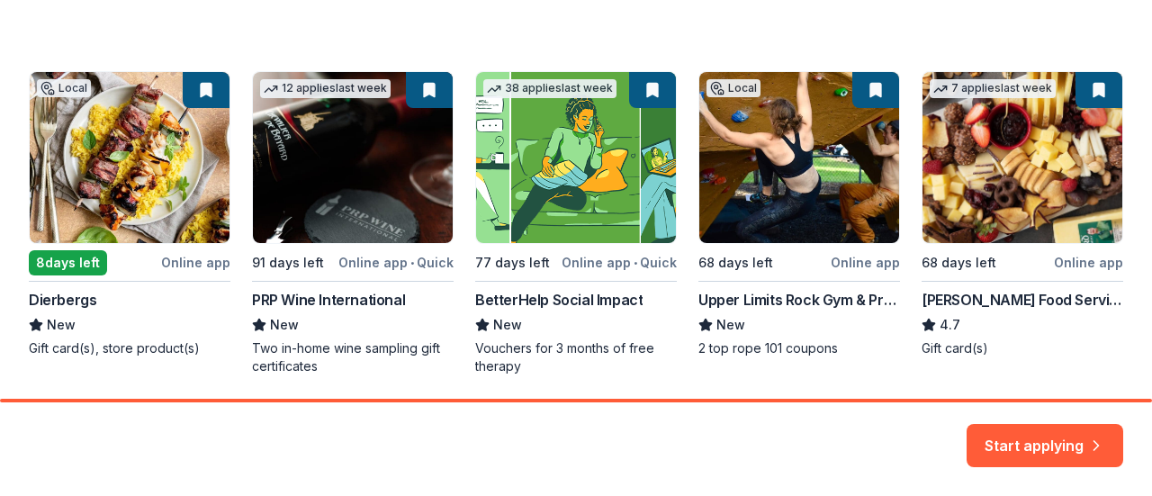
scroll to position [267, 0]
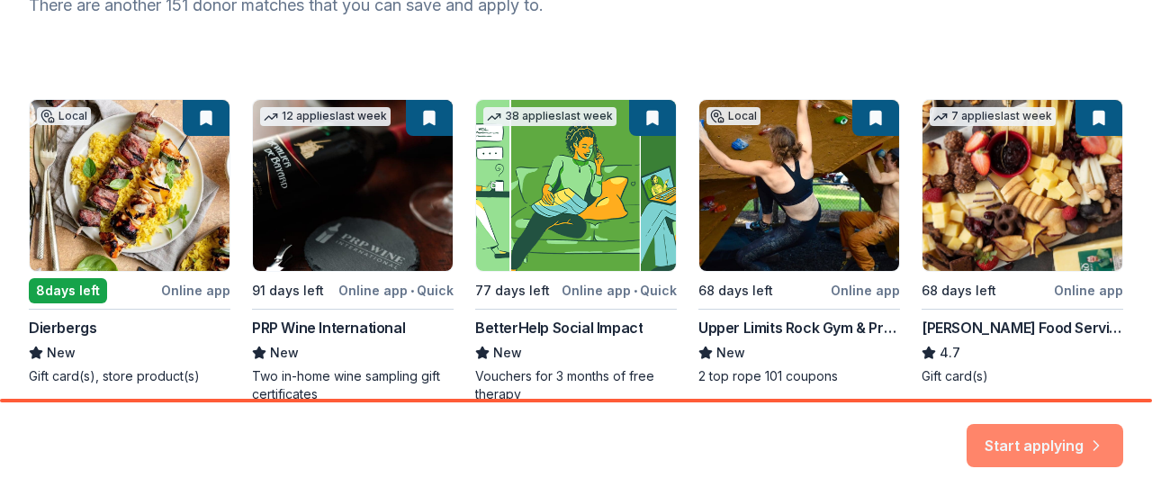
click at [1059, 443] on button "Start applying" at bounding box center [1045, 434] width 157 height 43
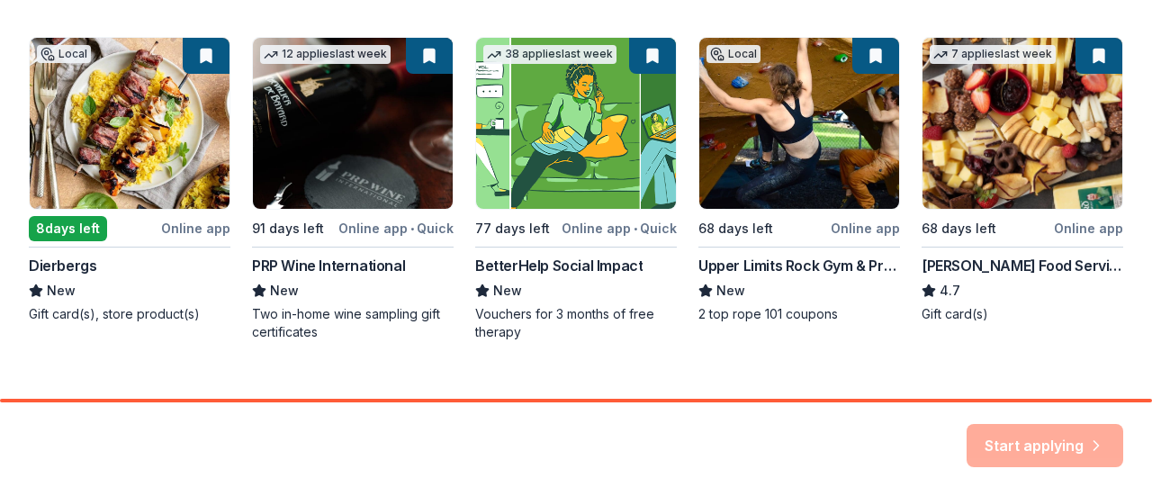
scroll to position [357, 0]
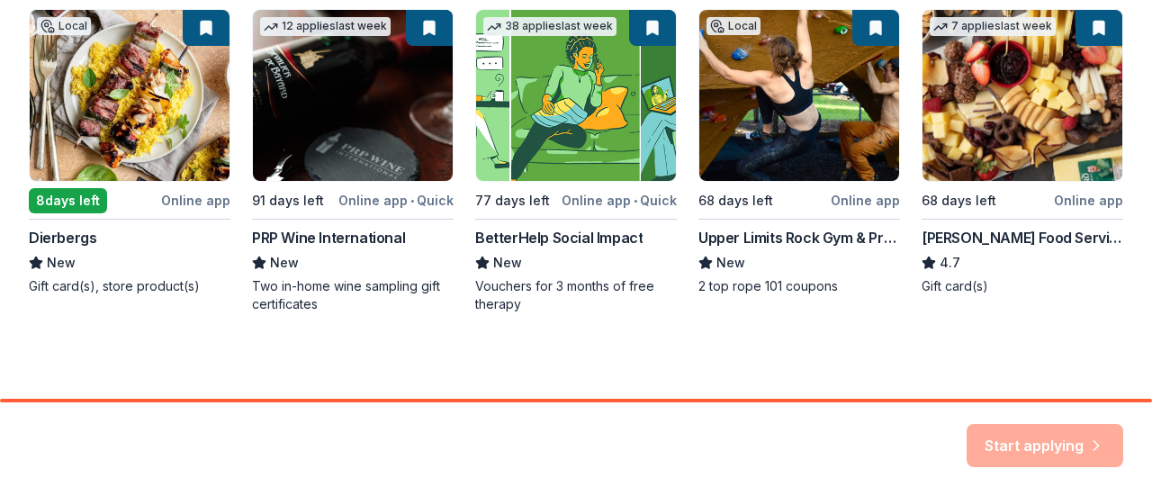
click at [1006, 433] on div "Start applying" at bounding box center [1045, 445] width 157 height 43
click at [544, 116] on div "Local 8 days left Online app Dierbergs New Gift card(s), store product(s) 12 ap…" at bounding box center [576, 161] width 1095 height 304
click at [1059, 422] on div "Start applying" at bounding box center [576, 449] width 1152 height 94
click at [544, 32] on div "Local 8 days left Online app Dierbergs New Gift card(s), store product(s) 12 ap…" at bounding box center [576, 161] width 1095 height 304
click at [522, 186] on div "Local 8 days left Online app Dierbergs New Gift card(s), store product(s) 12 ap…" at bounding box center [576, 161] width 1095 height 304
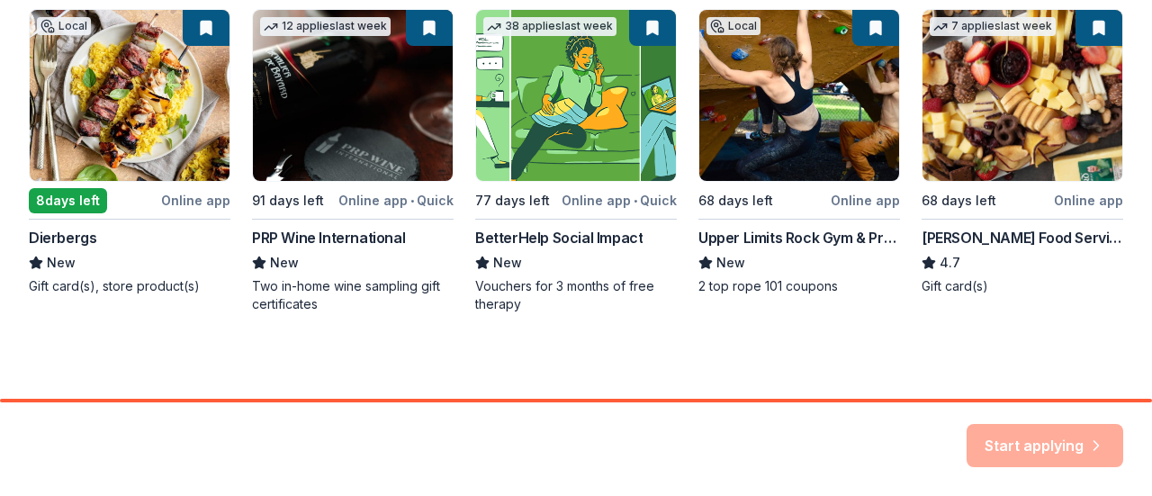
click at [532, 232] on div "Local 8 days left Online app Dierbergs New Gift card(s), store product(s) 12 ap…" at bounding box center [576, 161] width 1095 height 304
click at [608, 204] on div "Local 8 days left Online app Dierbergs New Gift card(s), store product(s) 12 ap…" at bounding box center [576, 161] width 1095 height 304
click at [635, 197] on div "Local 8 days left Online app Dierbergs New Gift card(s), store product(s) 12 ap…" at bounding box center [576, 161] width 1095 height 304
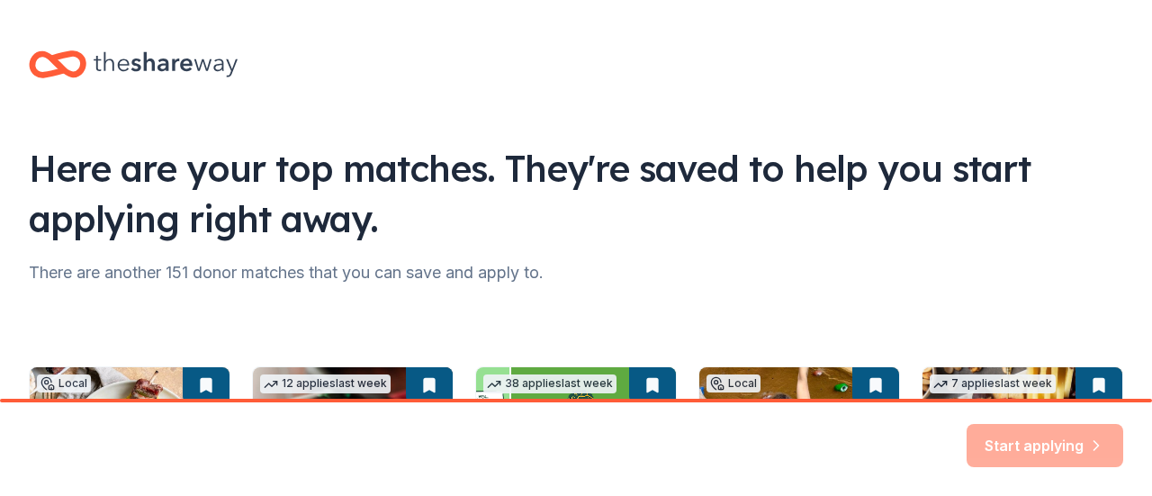
scroll to position [90, 0]
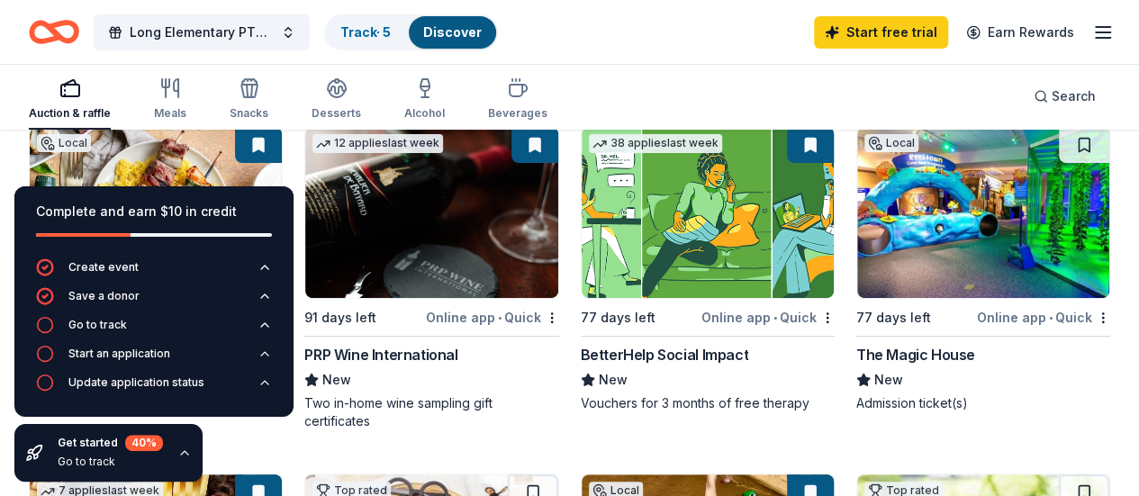
scroll to position [270, 0]
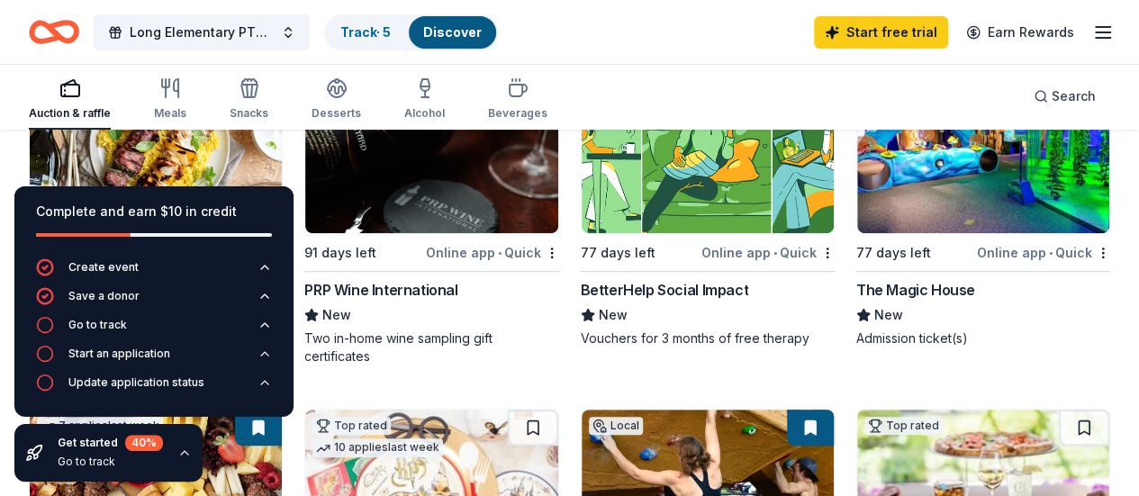
click at [657, 81] on div "Auction & raffle Meals Snacks Desserts Alcohol Beverages Search" at bounding box center [569, 96] width 1081 height 67
click at [581, 192] on img at bounding box center [707, 147] width 252 height 171
click at [63, 86] on div "button" at bounding box center [70, 88] width 82 height 22
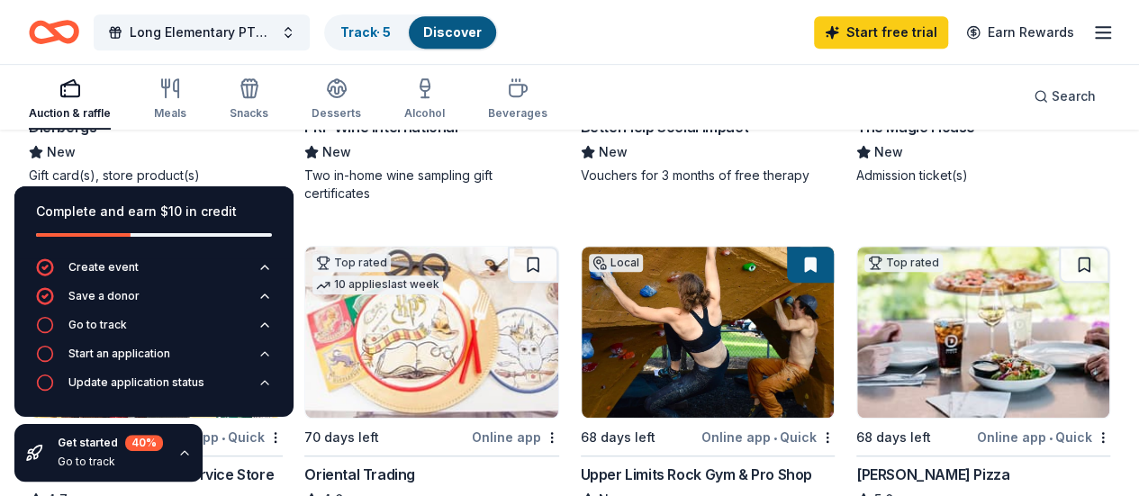
scroll to position [450, 0]
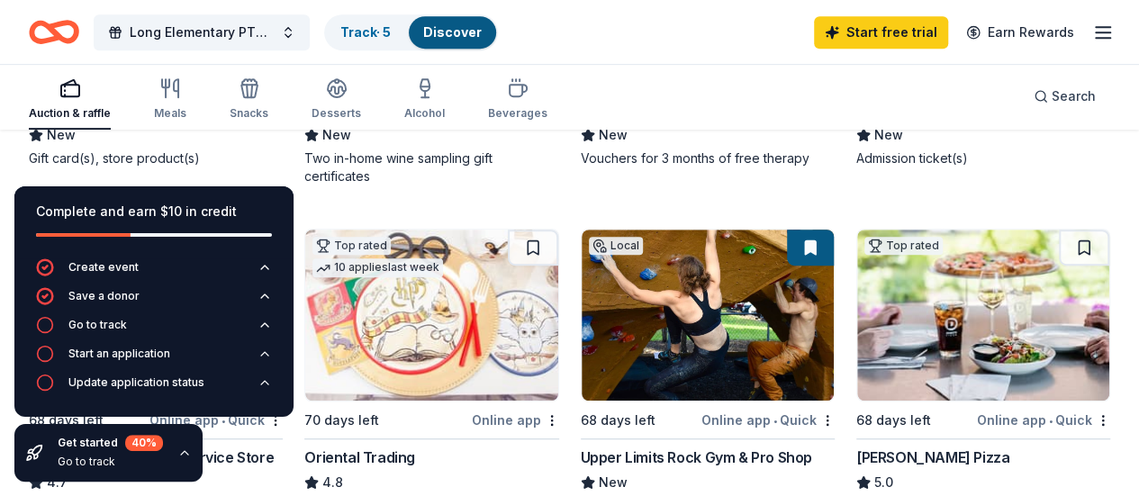
click at [183, 453] on icon "button" at bounding box center [184, 453] width 7 height 4
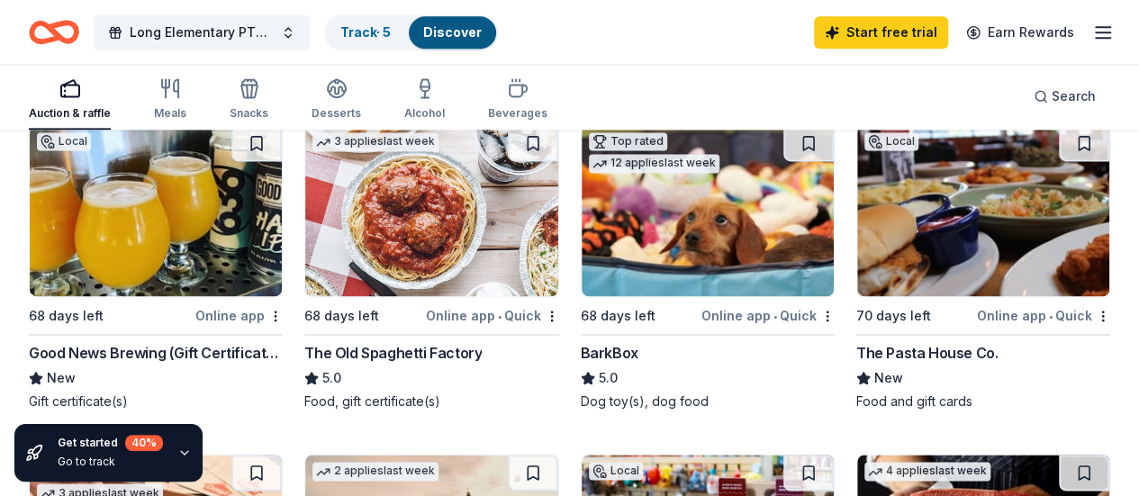
scroll to position [1260, 0]
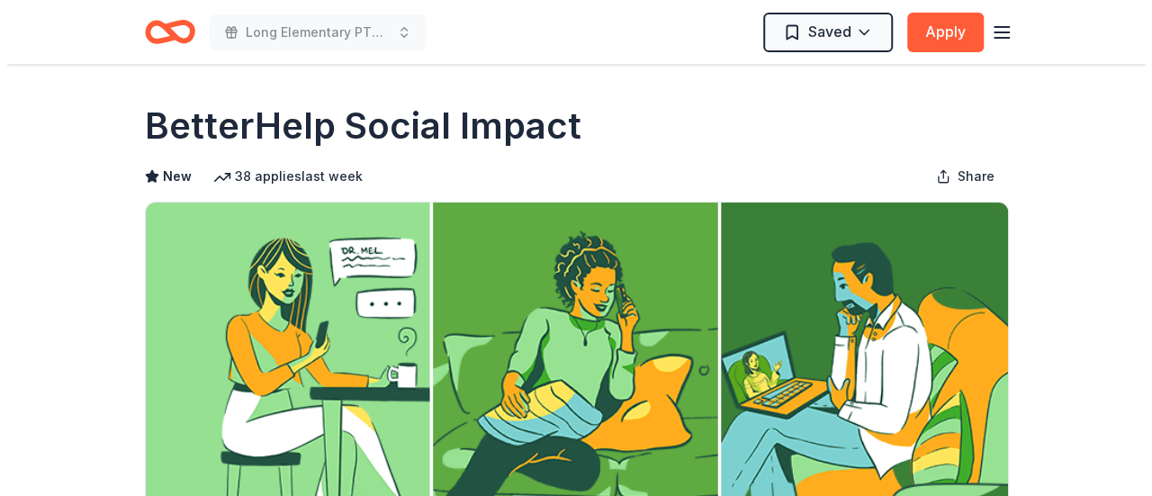
scroll to position [360, 0]
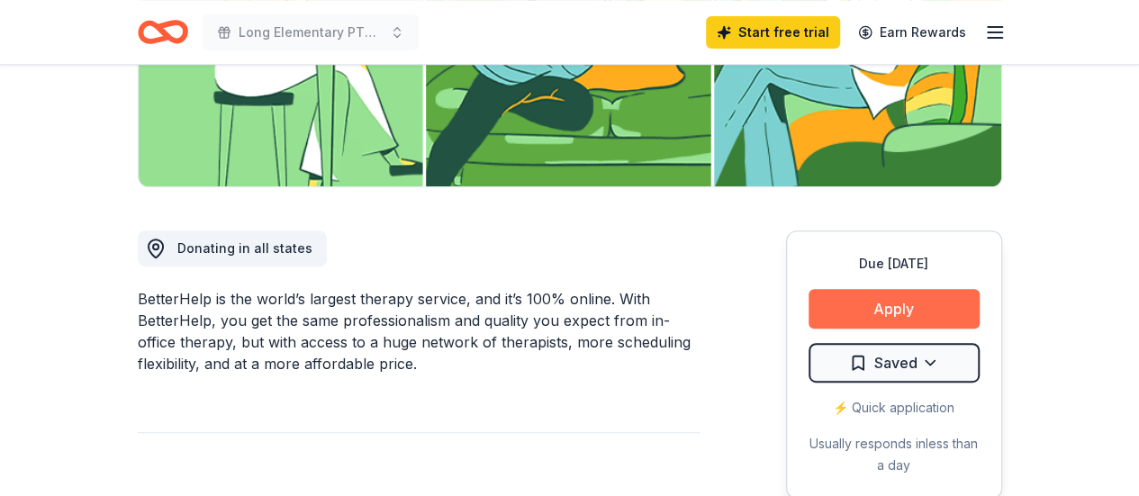
click at [844, 303] on button "Apply" at bounding box center [893, 309] width 171 height 40
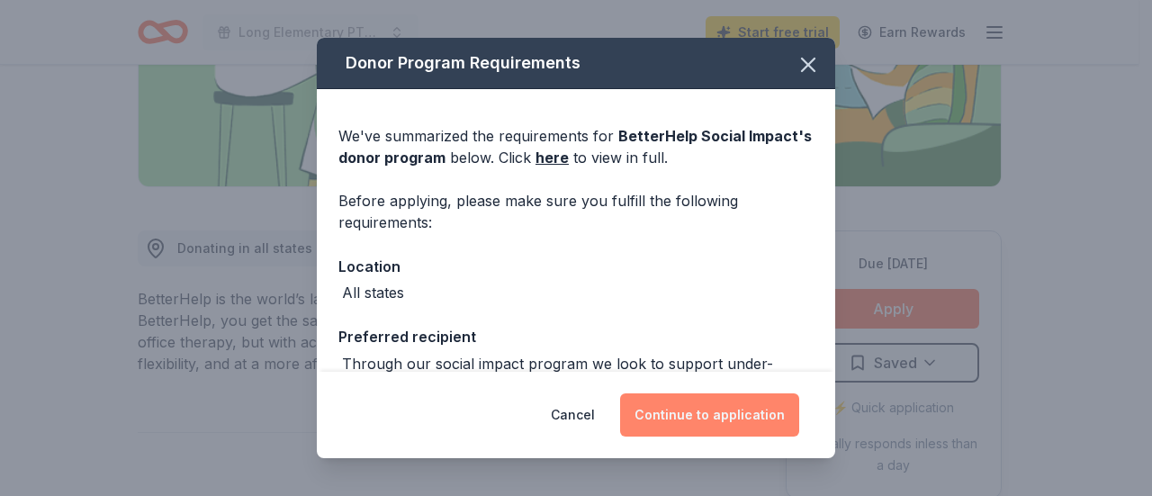
click at [663, 429] on button "Continue to application" at bounding box center [709, 414] width 179 height 43
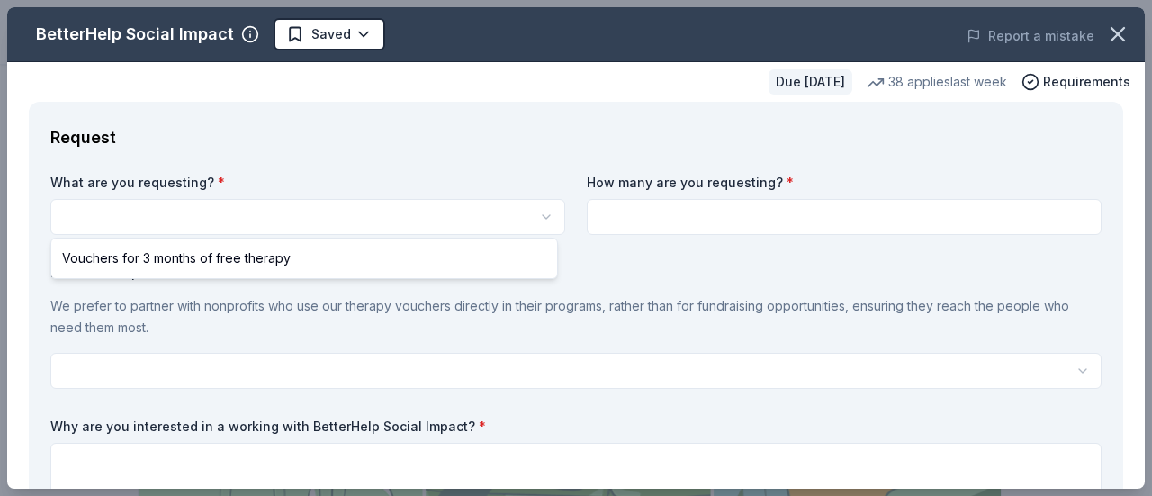
scroll to position [0, 0]
click at [281, 217] on html "Long Elementary PTO Trivia Night Saved Apply Due [DATE] Share BetterHelp Social…" at bounding box center [576, 248] width 1152 height 496
select select "Vouchers for 3 months of free therapy"
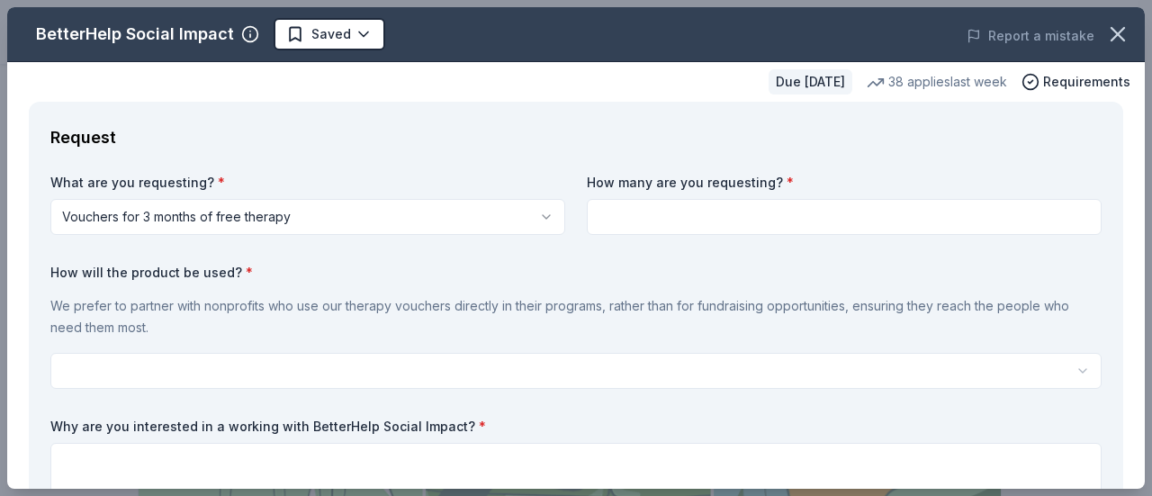
click at [672, 215] on input at bounding box center [844, 217] width 515 height 36
type input "2"
click at [130, 386] on html "Long Elementary PTO Trivia Night Saved Apply Due [DATE] Share BetterHelp Social…" at bounding box center [576, 248] width 1152 height 496
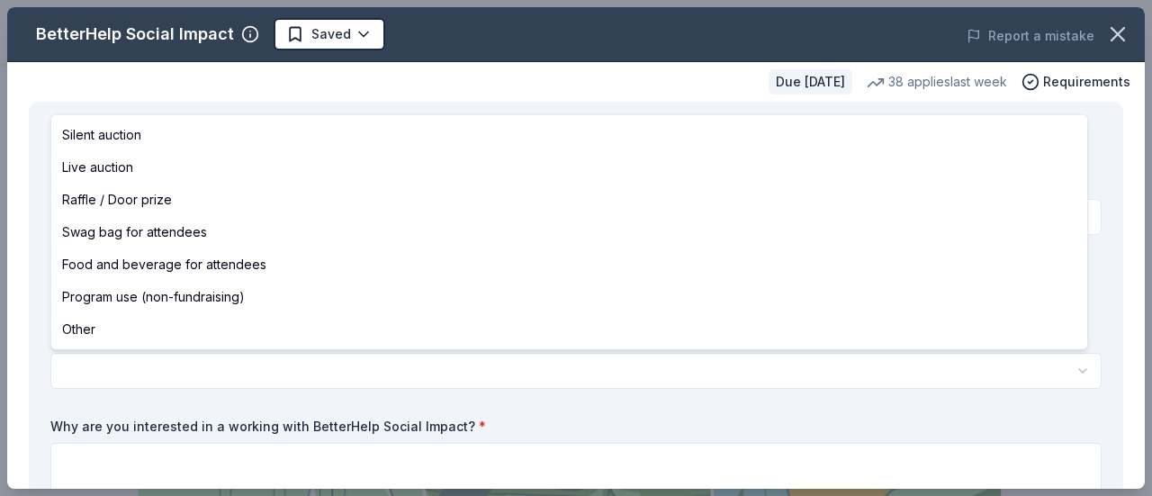
select select "silentAuction"
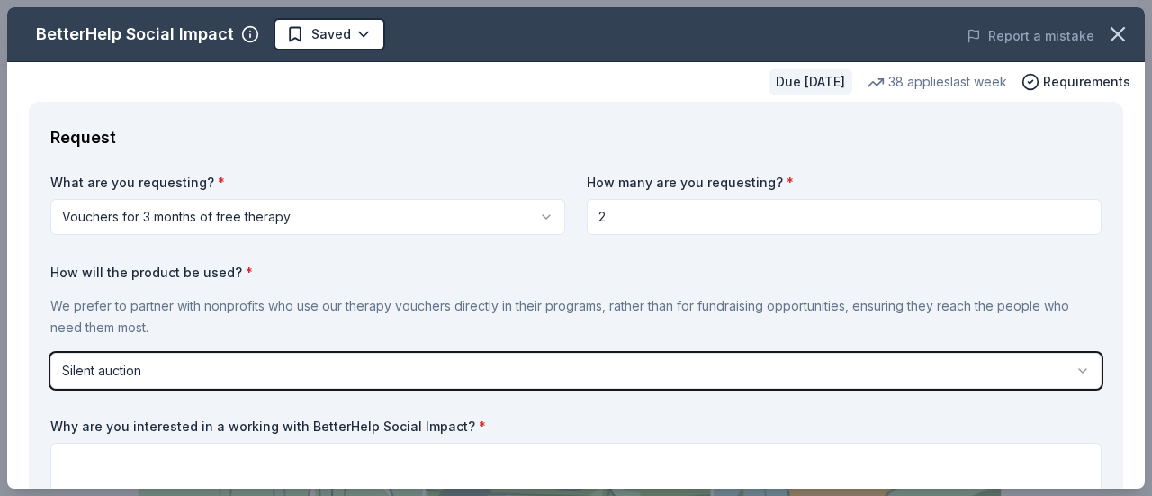
scroll to position [180, 0]
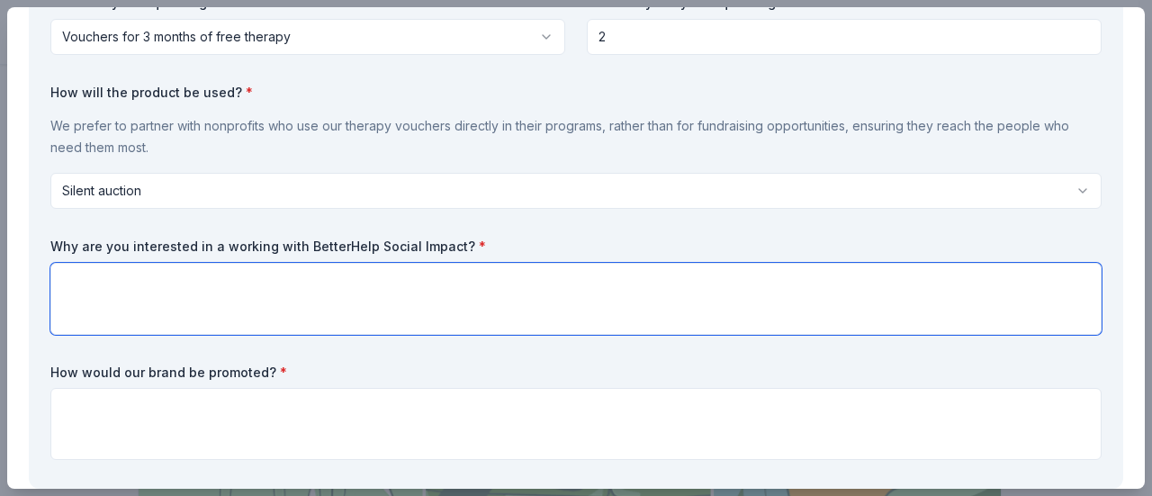
click at [85, 283] on textarea at bounding box center [575, 299] width 1051 height 72
type textarea "P"
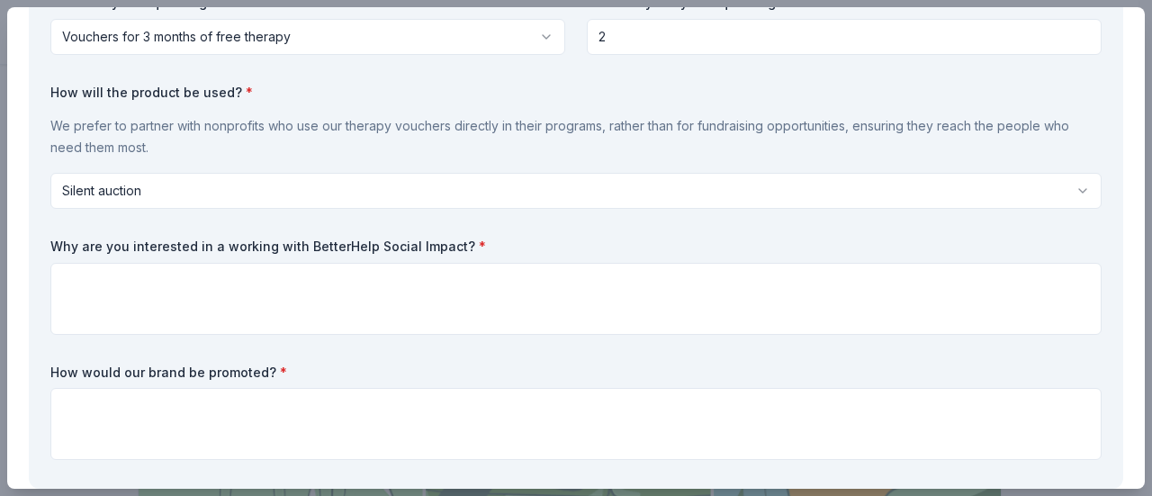
drag, startPoint x: 531, startPoint y: 242, endPoint x: 137, endPoint y: 239, distance: 394.3
click at [137, 239] on label "Why are you interested in a working with BetterHelp Social Impact? *" at bounding box center [575, 247] width 1051 height 18
click at [120, 240] on label "Why are you interested in a working with BetterHelp Social Impact? *" at bounding box center [575, 247] width 1051 height 18
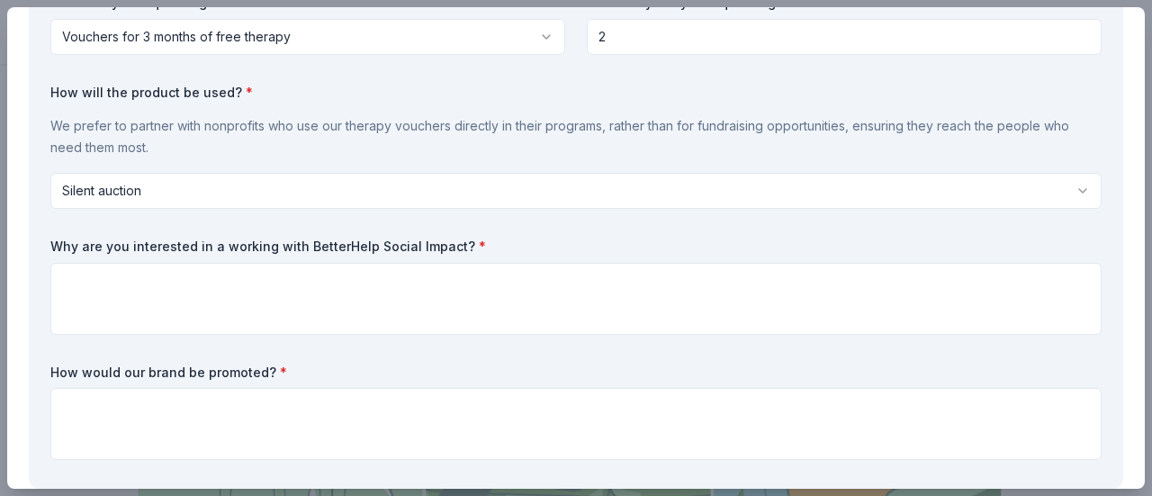
click at [131, 248] on label "Why are you interested in a working with BetterHelp Social Impact? *" at bounding box center [575, 247] width 1051 height 18
drag, startPoint x: 468, startPoint y: 239, endPoint x: 479, endPoint y: 115, distance: 123.8
click at [189, 230] on div "What are you requesting? * Vouchers for 3 months of free therapy Vouchers for 3…" at bounding box center [575, 230] width 1051 height 473
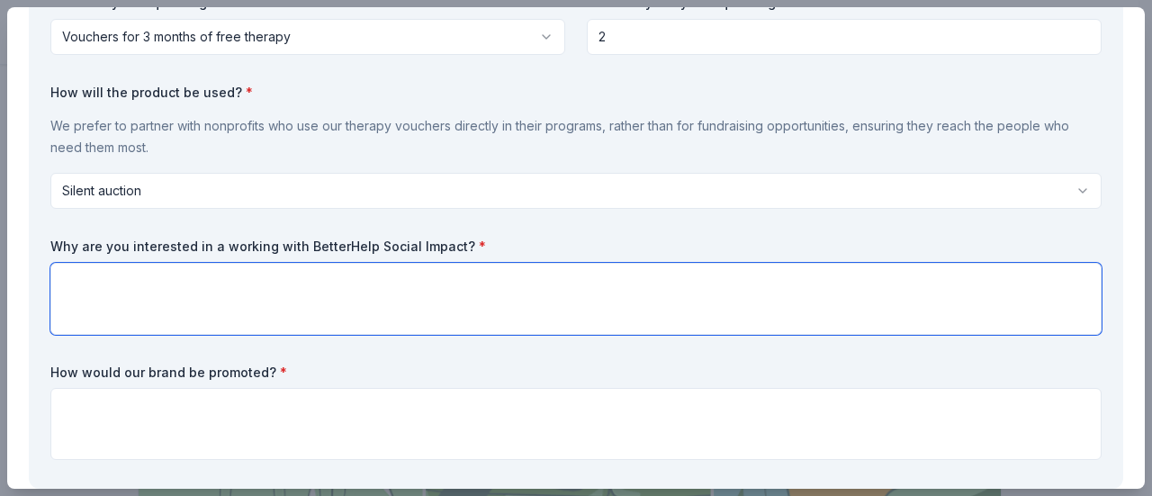
click at [499, 272] on textarea at bounding box center [575, 299] width 1051 height 72
paste textarea "Emotional and mental health play a vital role in raising children and supportin…"
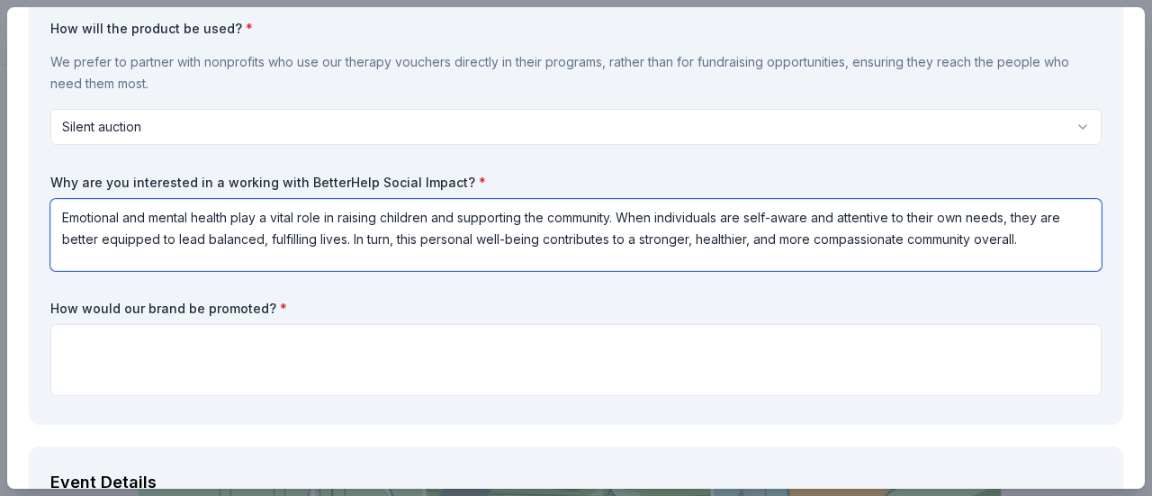
scroll to position [270, 0]
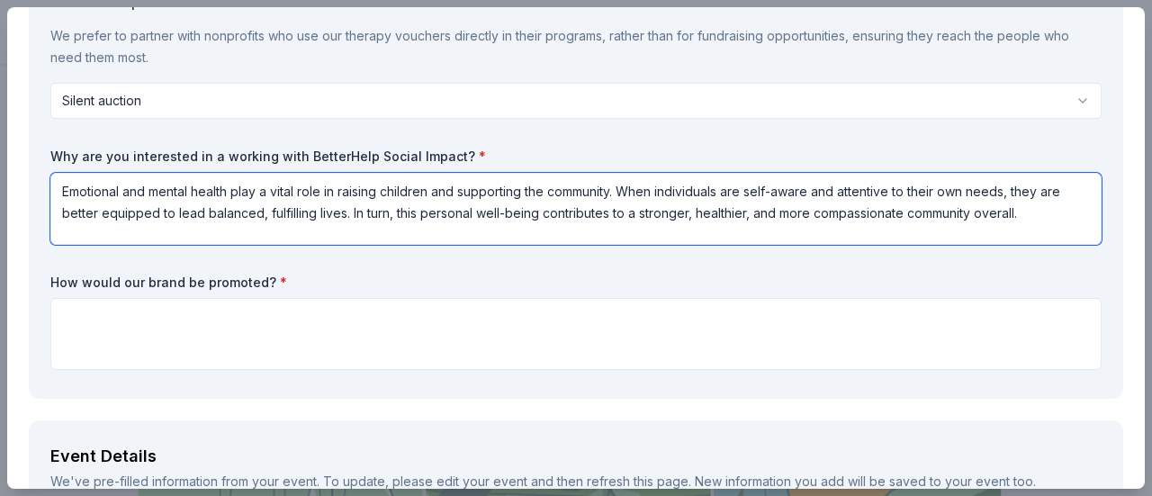
type textarea "Emotional and mental health play a vital role in raising children and supportin…"
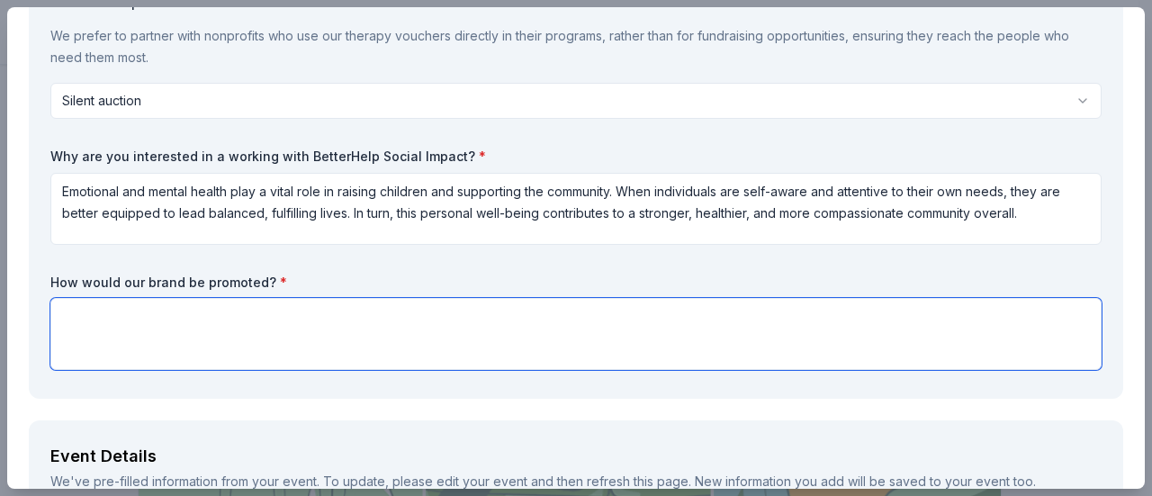
click at [323, 331] on textarea at bounding box center [575, 334] width 1051 height 72
type textarea "I"
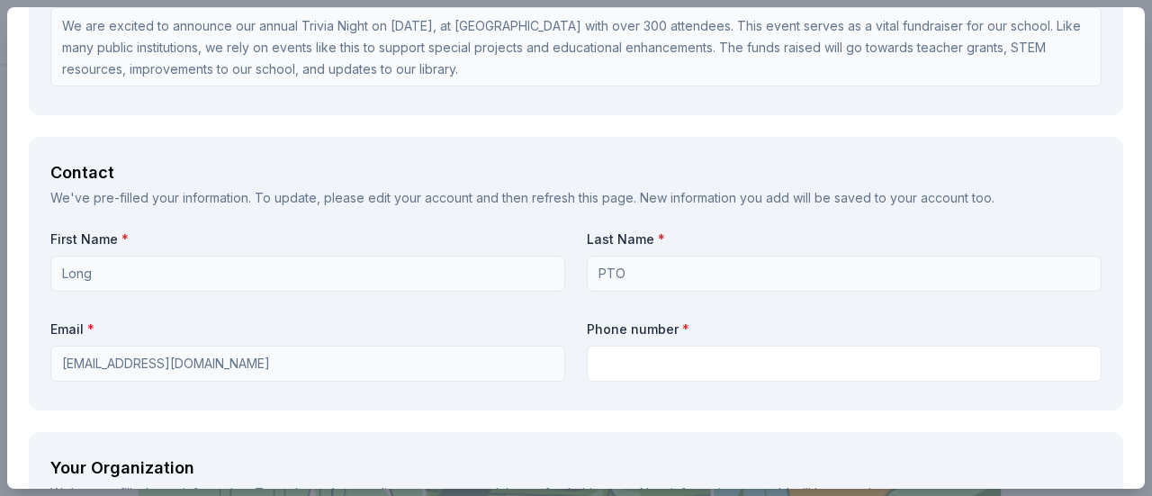
scroll to position [1170, 0]
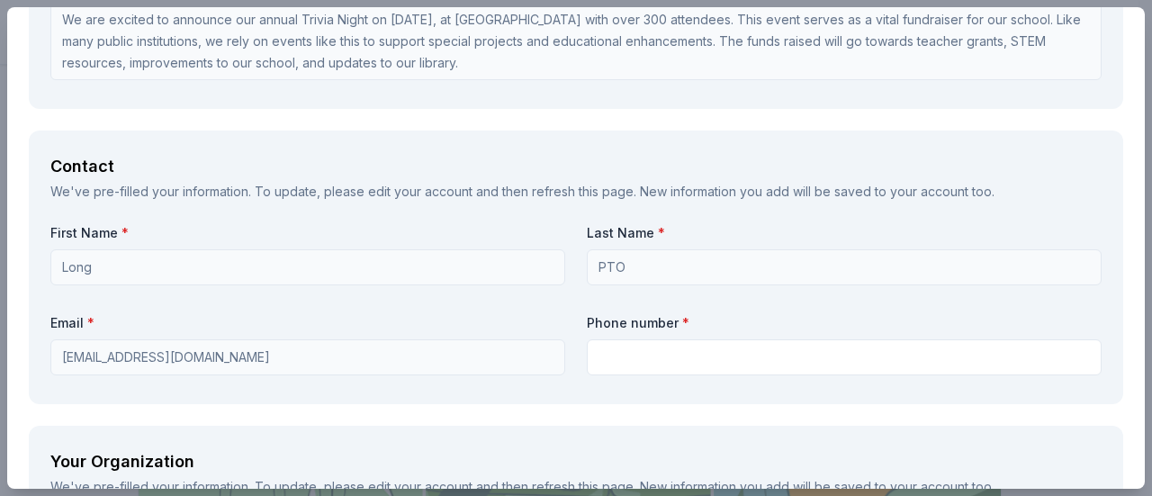
type textarea "Each certificate would be an individual silent auction item. Your logo and star…"
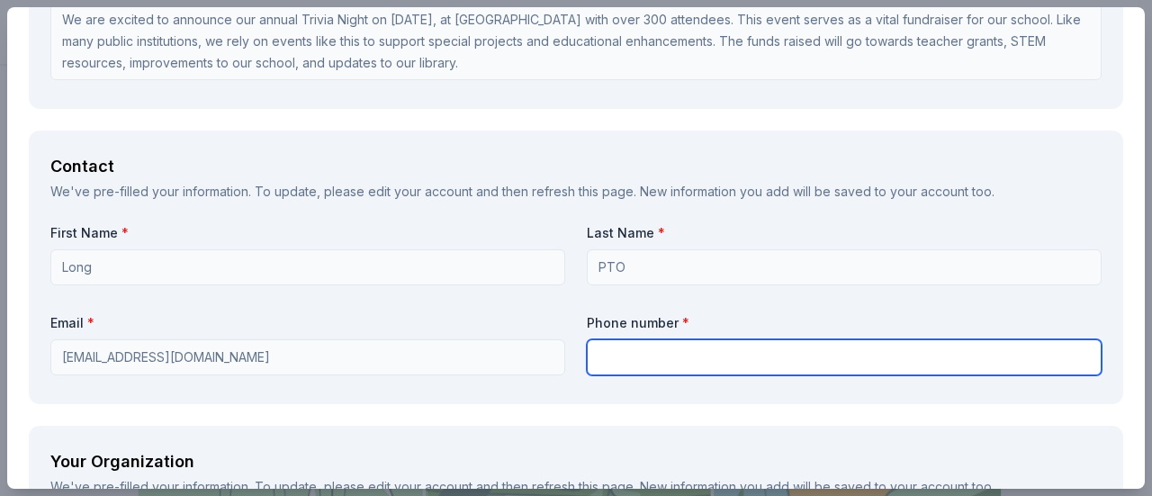
click at [671, 357] on input "text" at bounding box center [844, 357] width 515 height 36
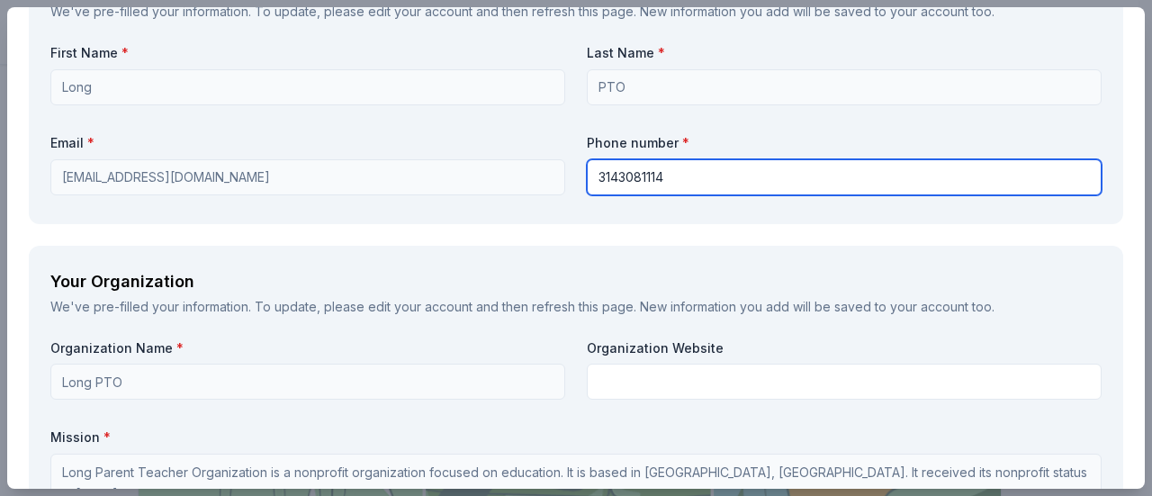
scroll to position [1440, 0]
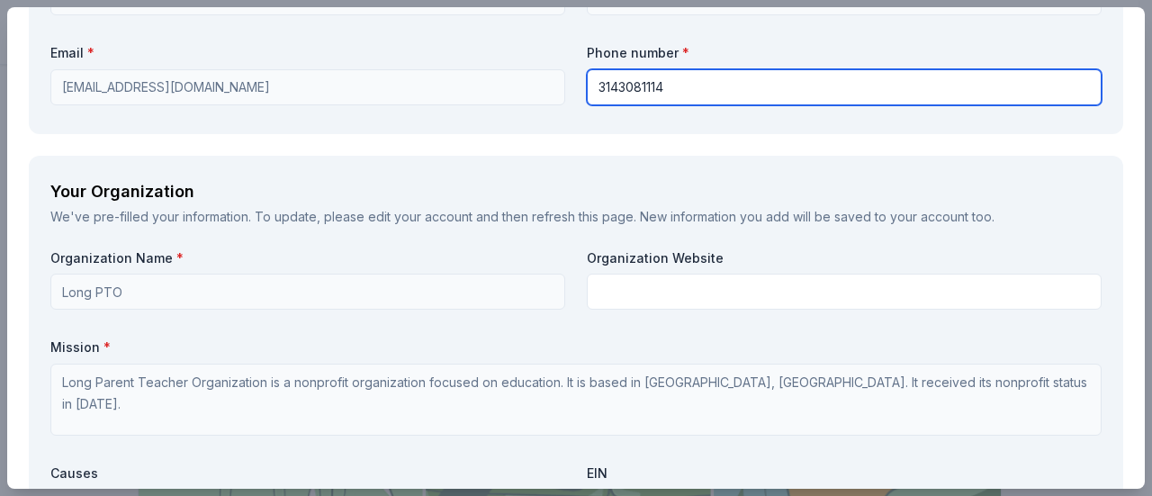
type input "3143081114"
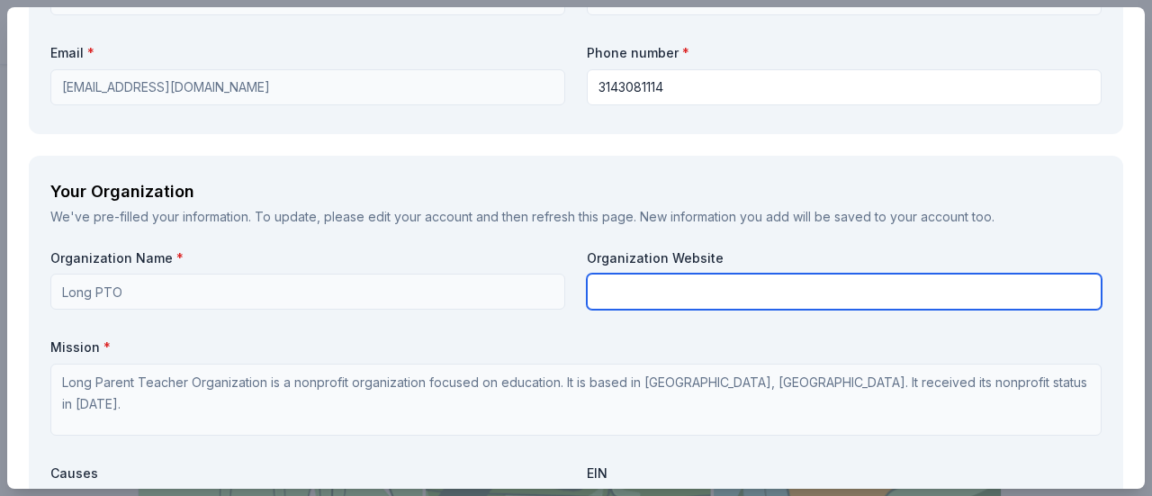
click at [641, 288] on input "text" at bounding box center [844, 292] width 515 height 36
paste input "[URL][DOMAIN_NAME]"
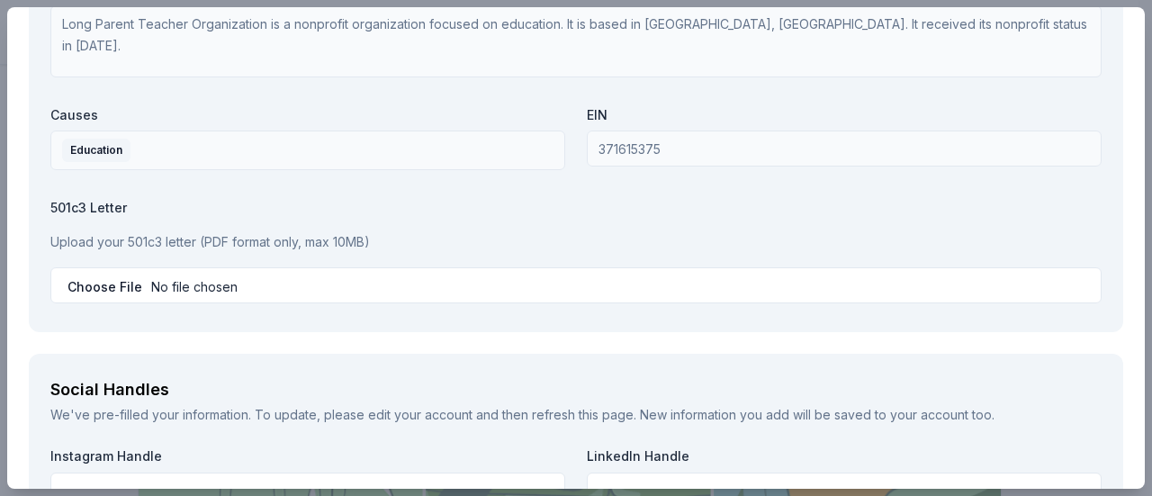
scroll to position [1800, 0]
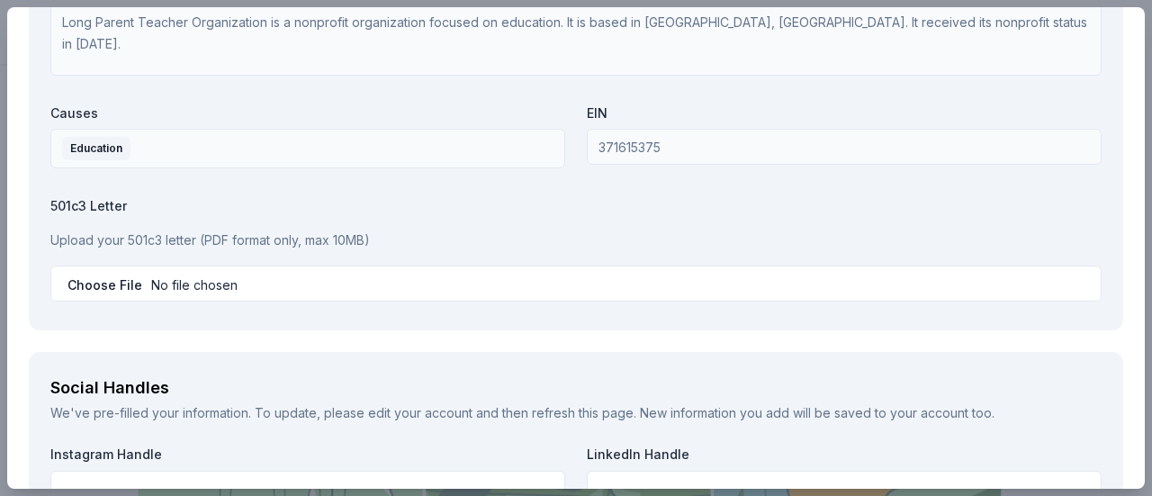
type input "[URL][DOMAIN_NAME]"
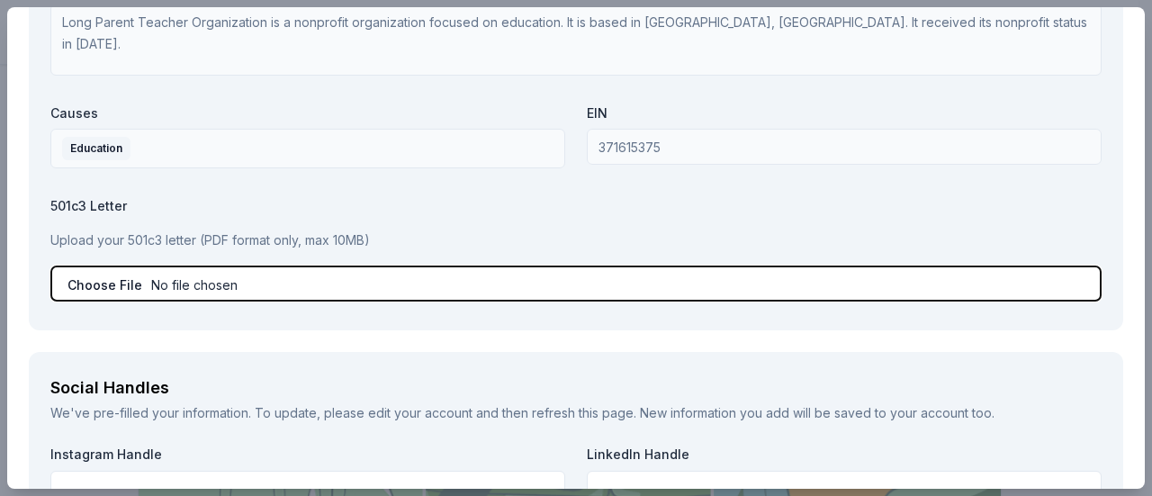
click at [178, 280] on input "file" at bounding box center [575, 284] width 1051 height 36
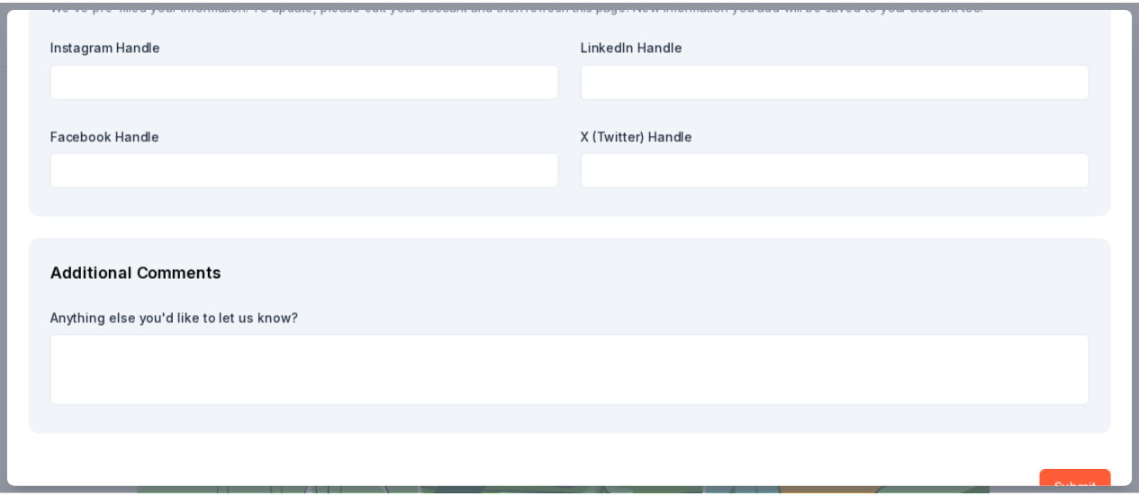
scroll to position [2246, 0]
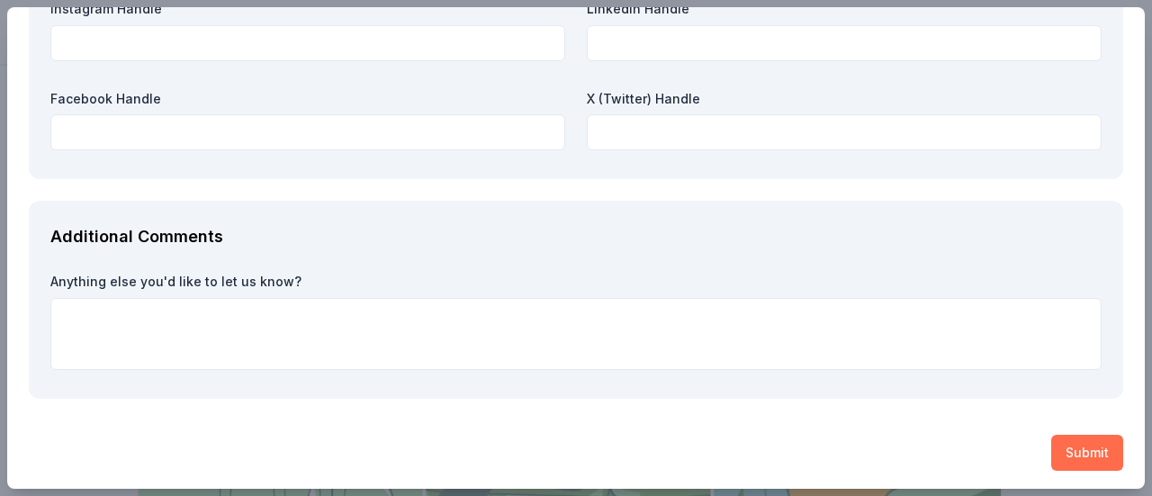
click at [1051, 441] on button "Submit" at bounding box center [1087, 453] width 72 height 36
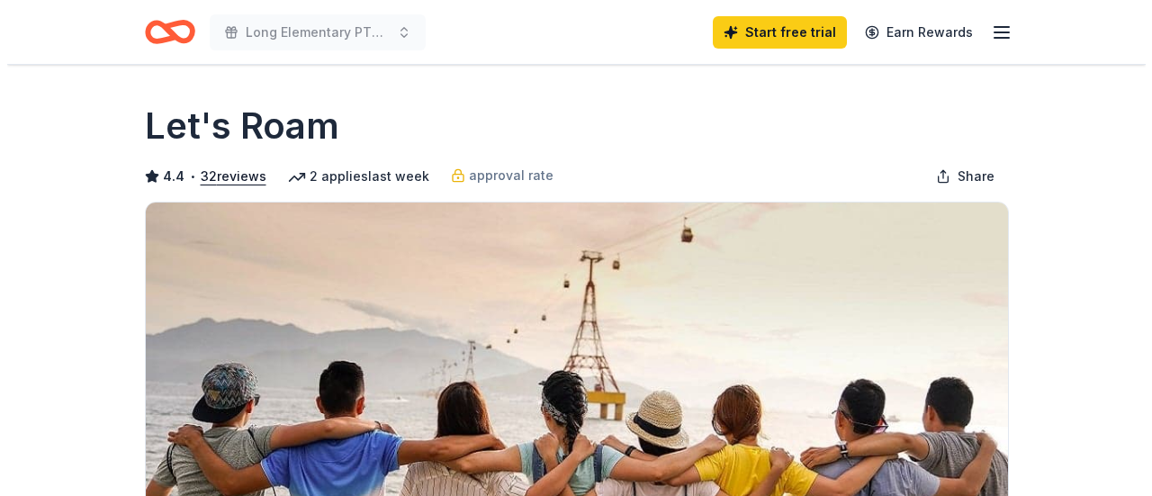
scroll to position [450, 0]
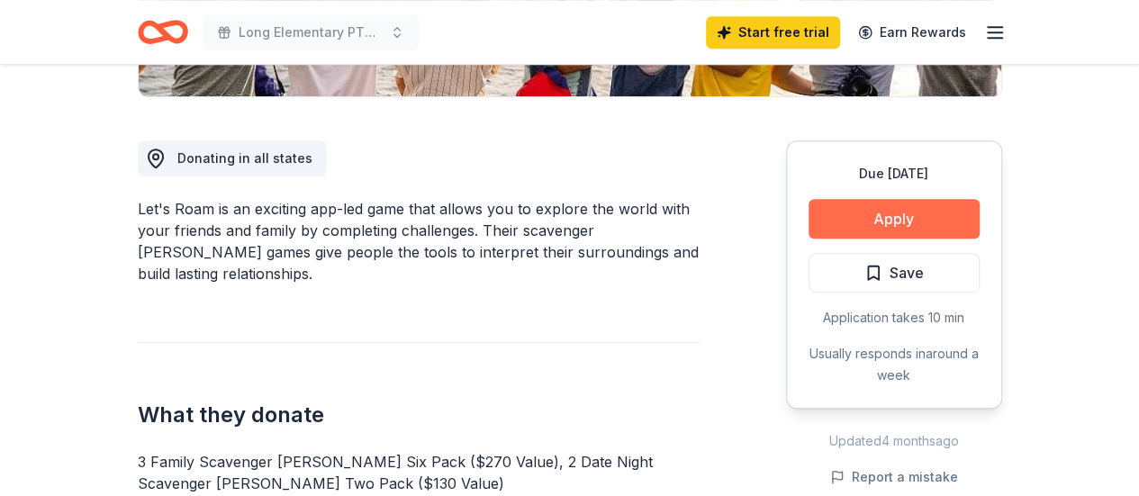
click at [838, 233] on button "Apply" at bounding box center [893, 219] width 171 height 40
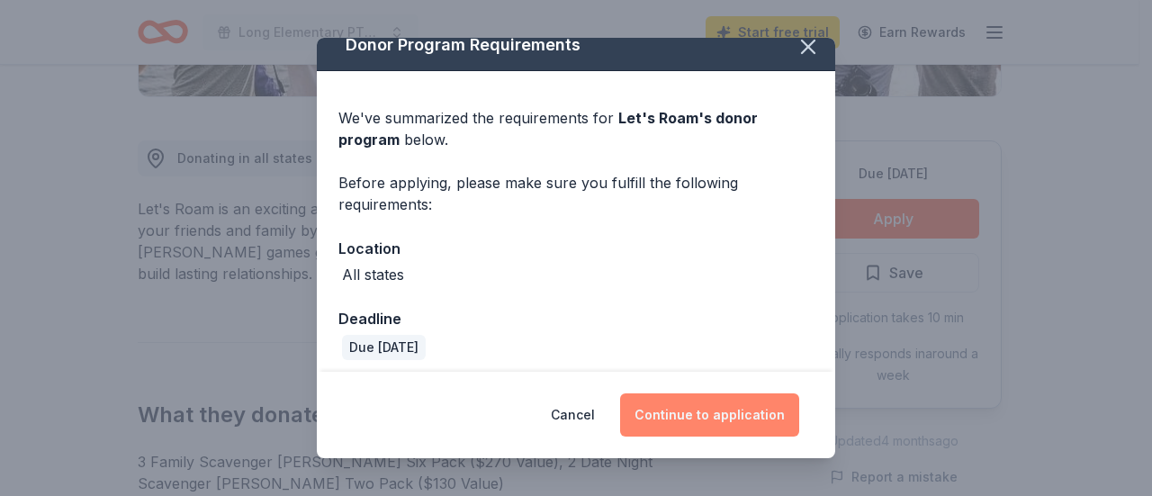
scroll to position [27, 0]
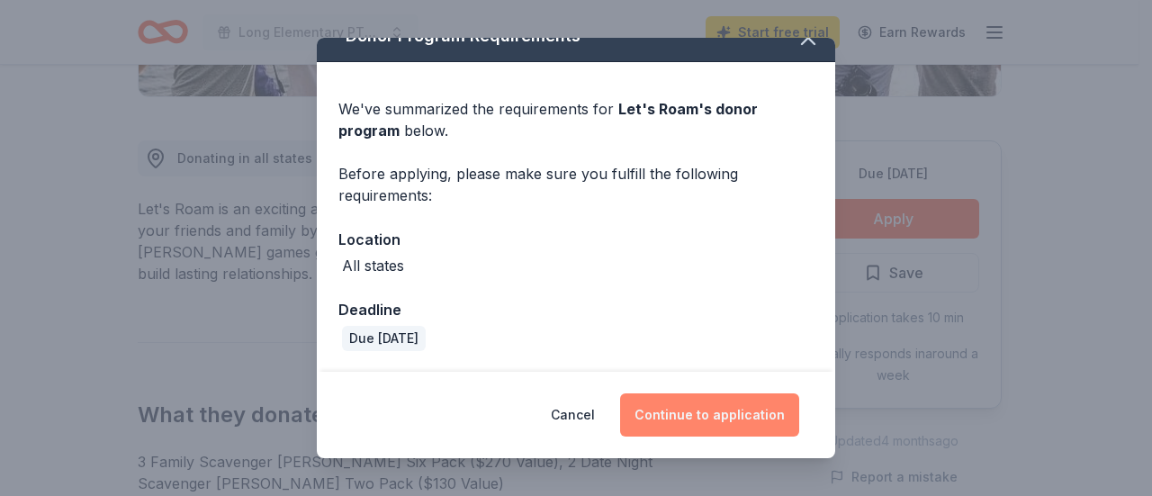
click at [674, 422] on button "Continue to application" at bounding box center [709, 414] width 179 height 43
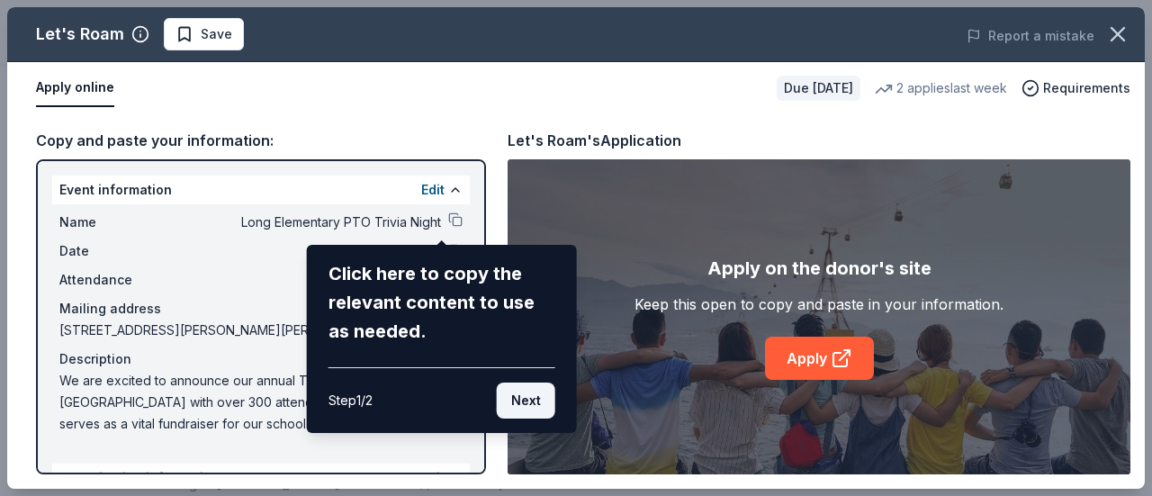
click at [518, 401] on button "Next" at bounding box center [526, 401] width 59 height 36
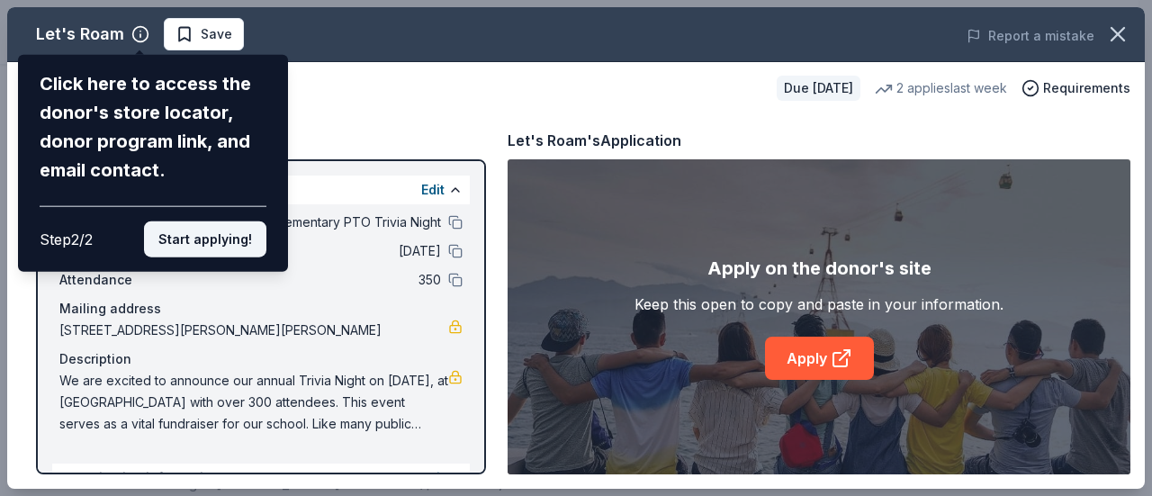
click at [204, 228] on button "Start applying!" at bounding box center [205, 239] width 122 height 36
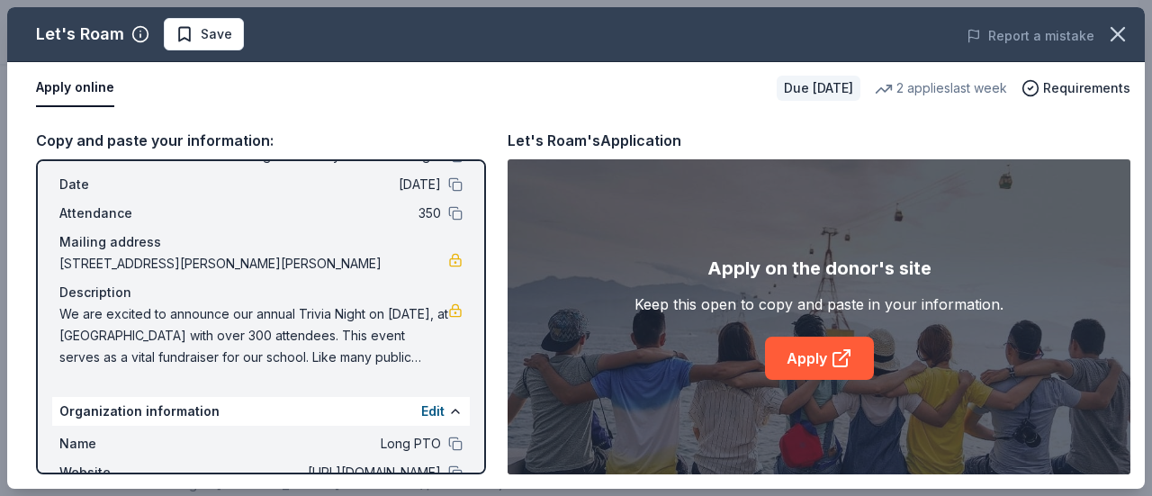
scroll to position [221, 0]
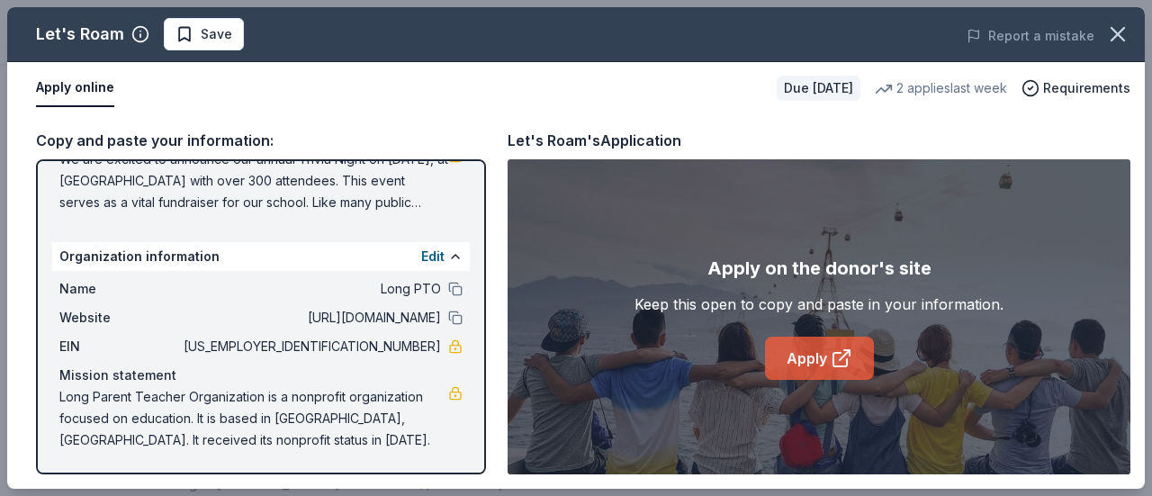
click at [826, 352] on link "Apply" at bounding box center [819, 358] width 109 height 43
